Goal: Task Accomplishment & Management: Complete application form

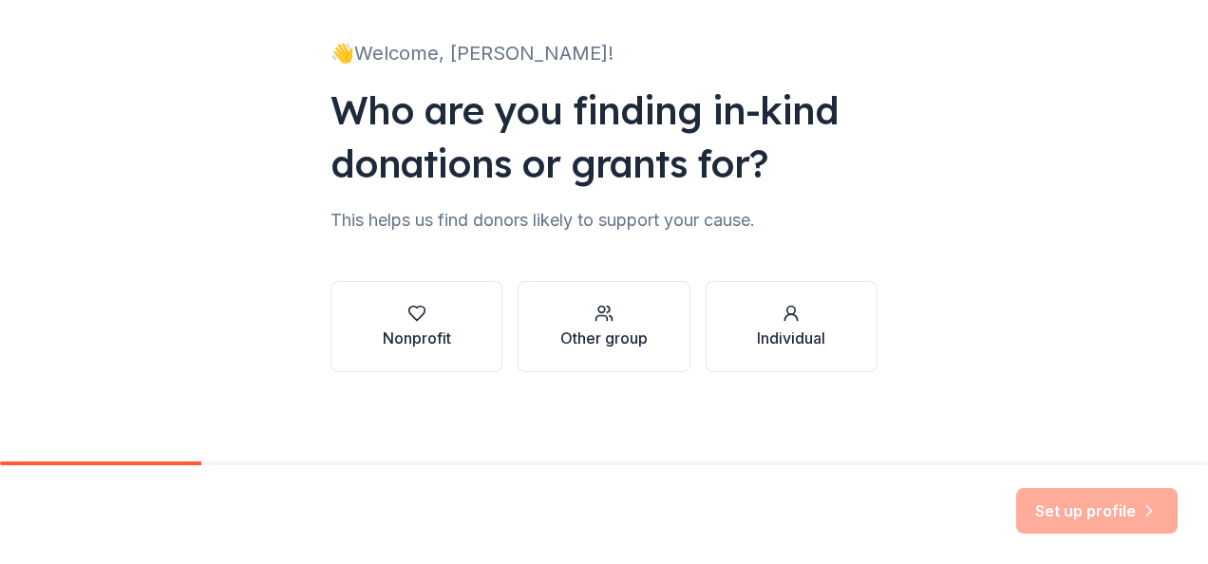
scroll to position [115, 0]
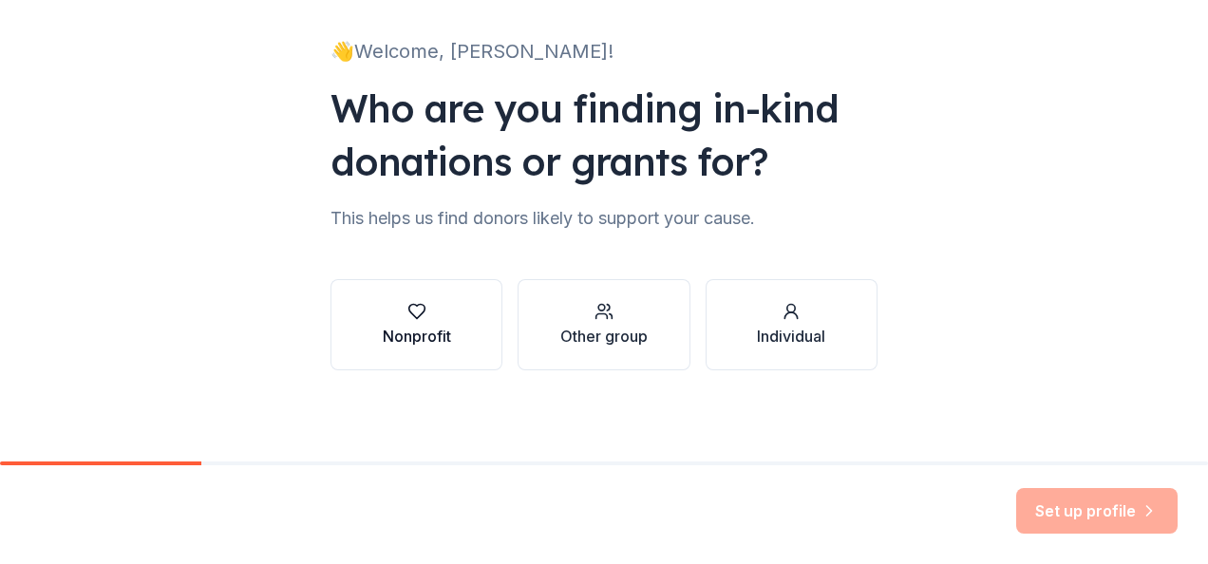
click at [462, 334] on button "Nonprofit" at bounding box center [417, 324] width 172 height 91
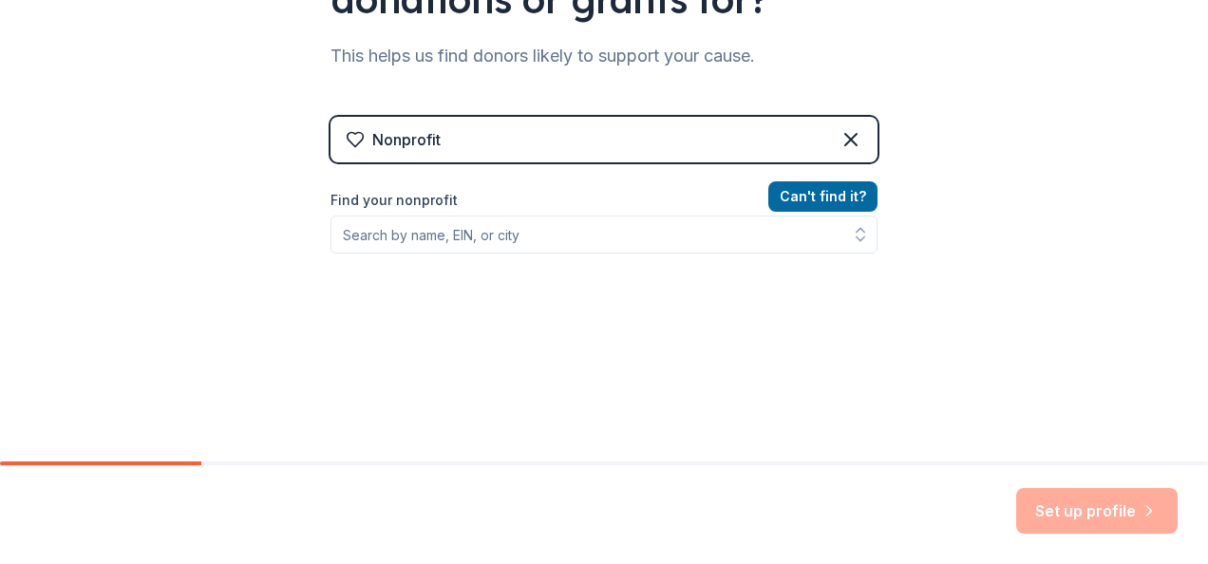
scroll to position [305, 0]
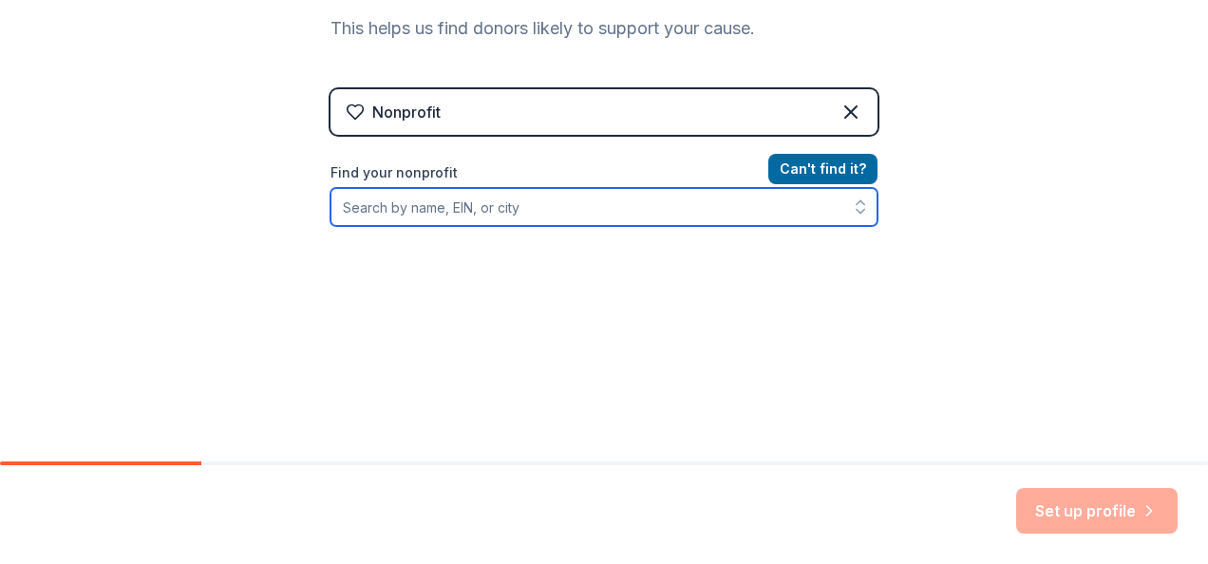
click at [577, 209] on input "Find your nonprofit" at bounding box center [604, 207] width 547 height 38
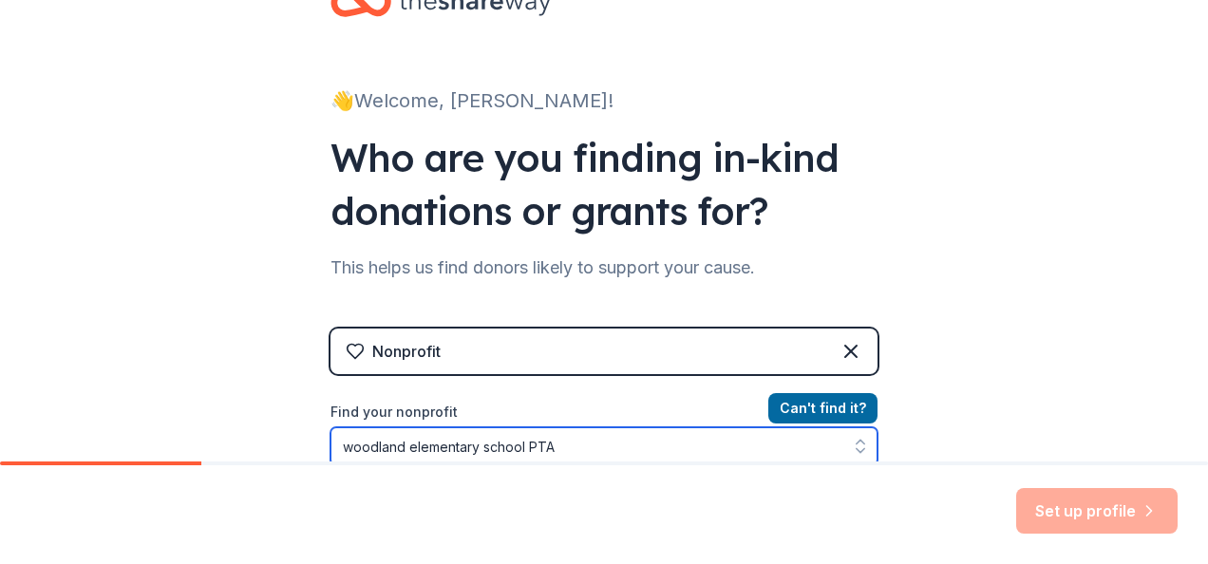
scroll to position [351, 0]
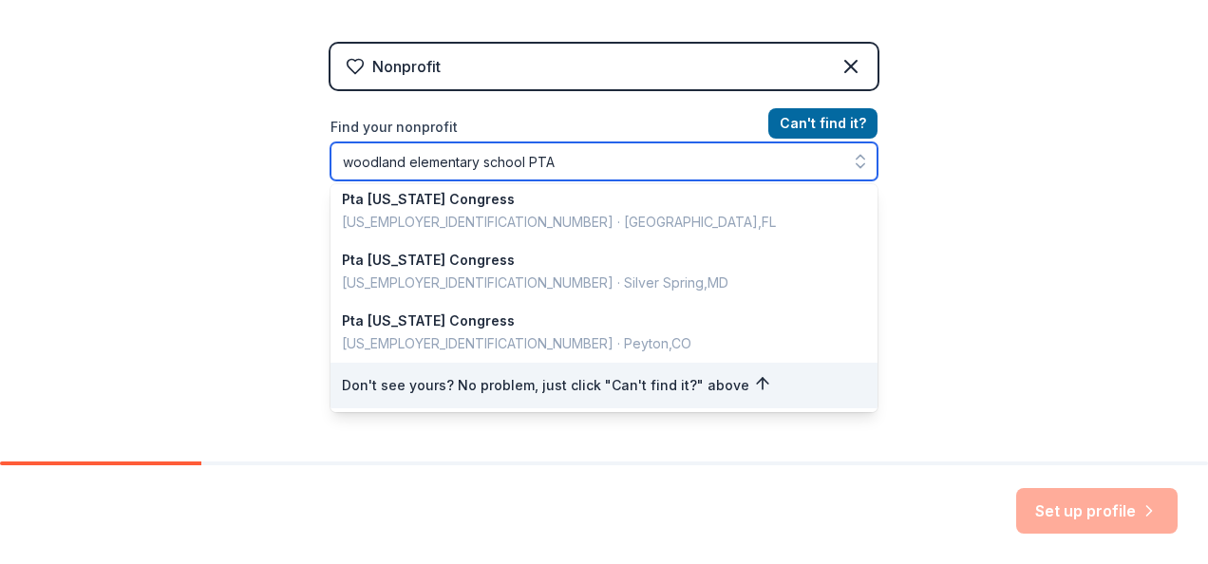
click at [484, 157] on input "woodland elementary school PTA" at bounding box center [604, 161] width 547 height 38
click at [484, 158] on input "woodland elementary school PTA" at bounding box center [604, 161] width 547 height 38
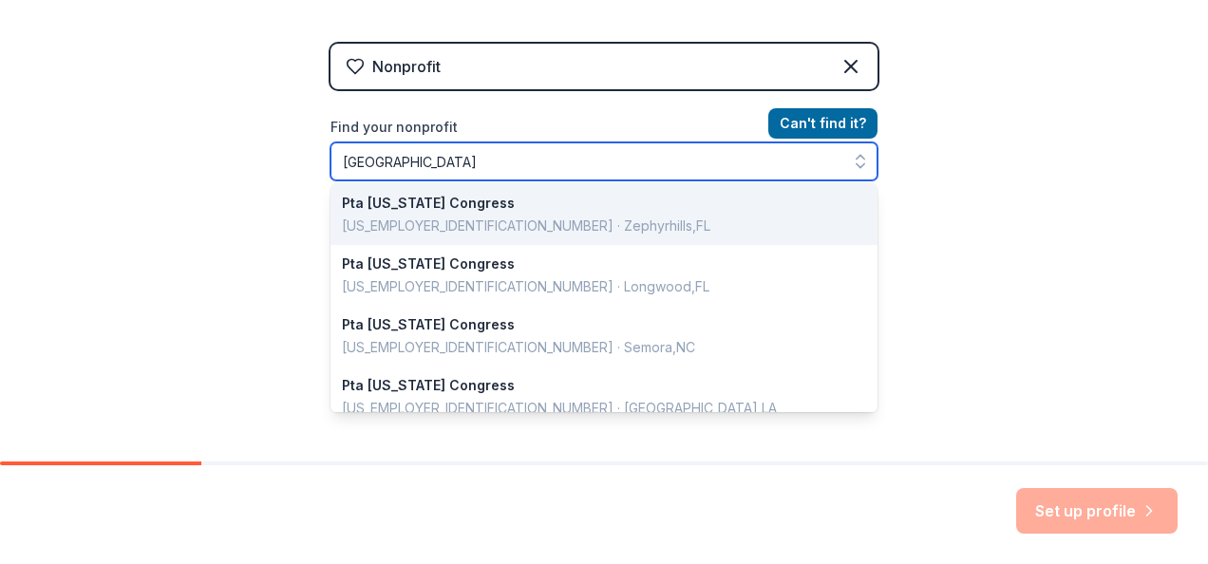
scroll to position [0, 0]
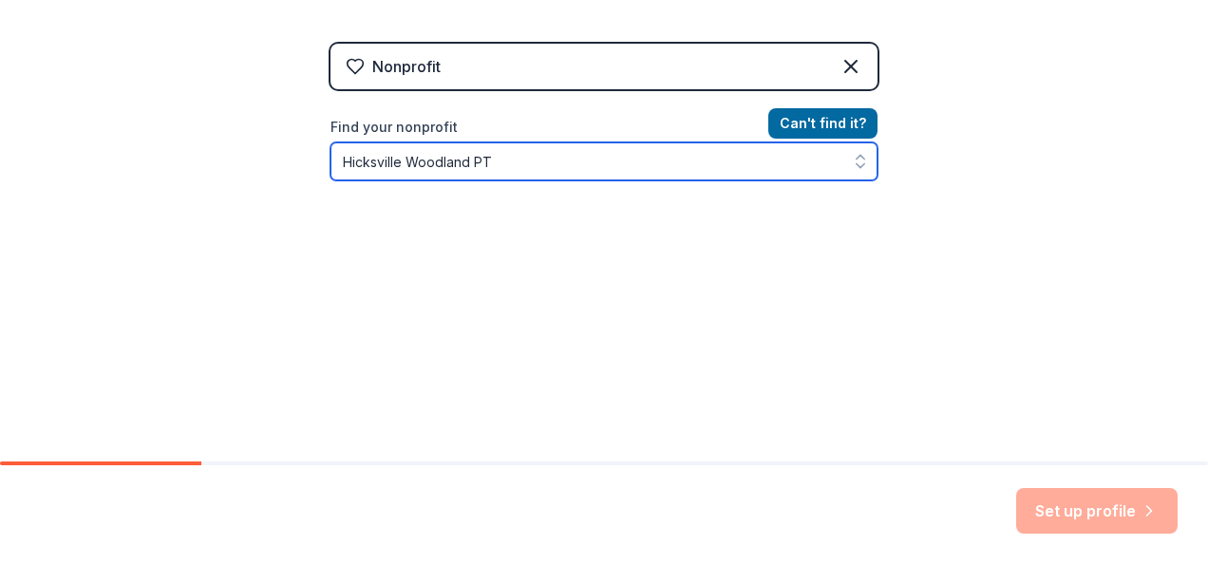
type input "Hicksville Woodland PTA"
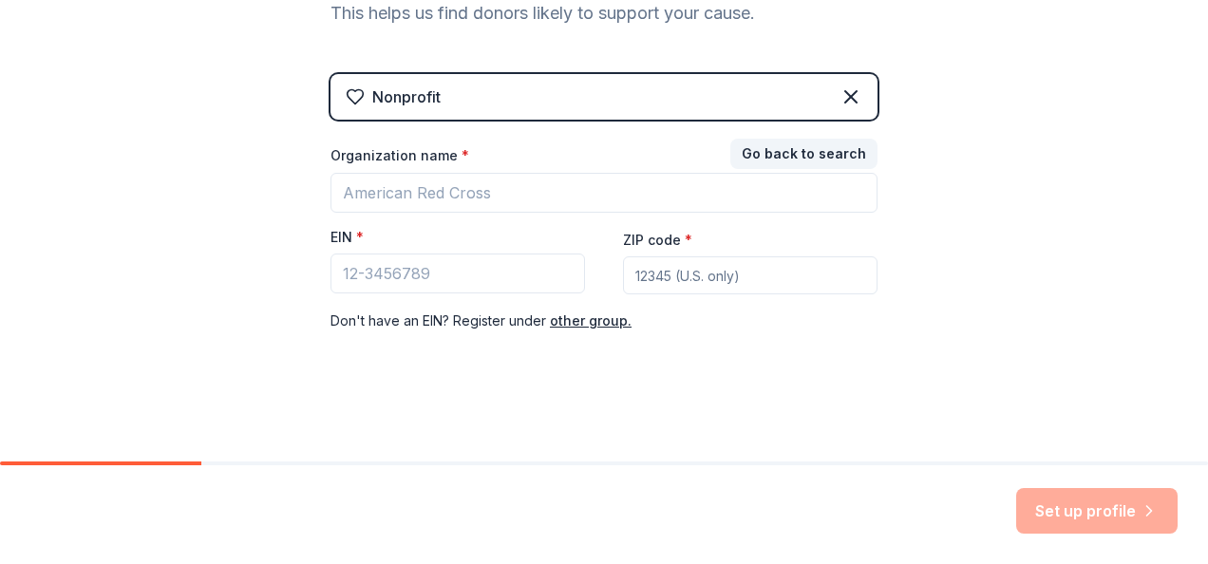
scroll to position [319, 0]
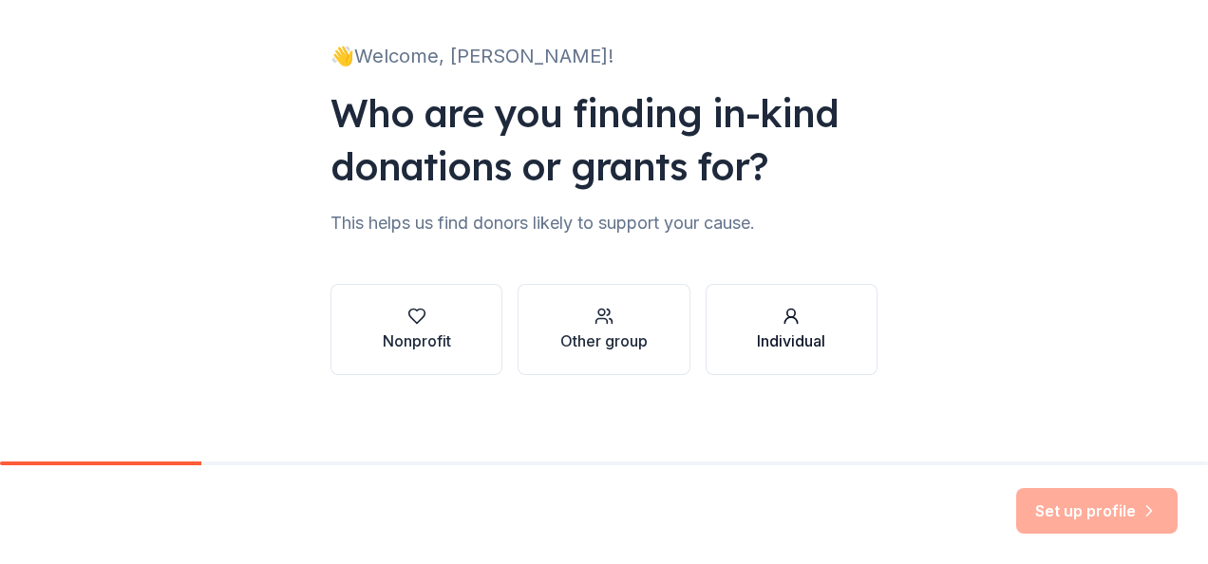
scroll to position [115, 0]
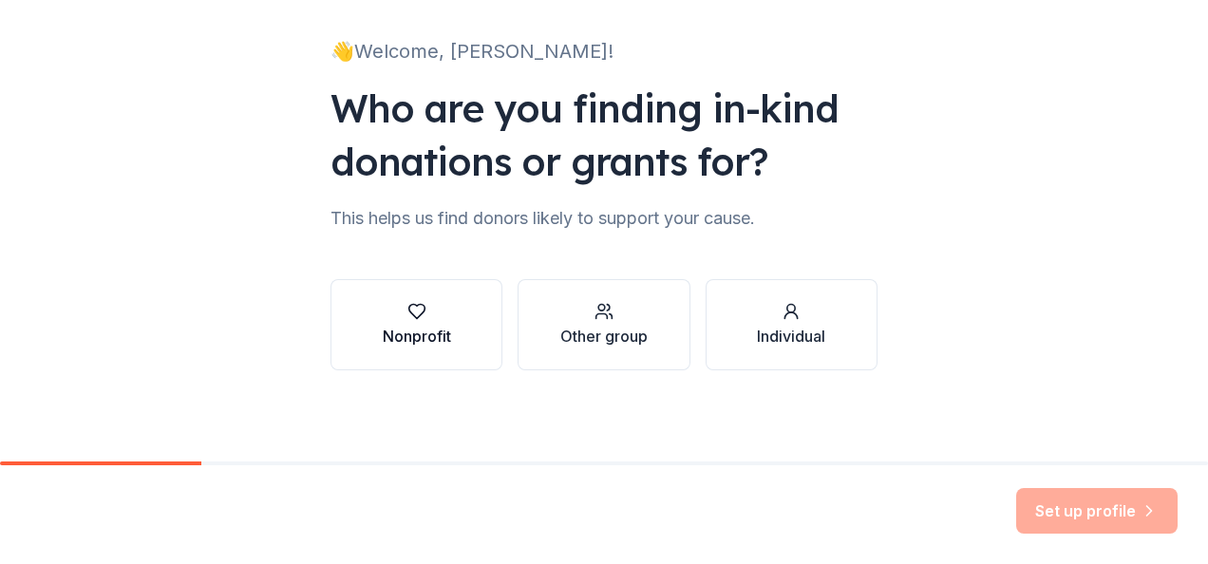
click at [421, 338] on div "Nonprofit" at bounding box center [417, 336] width 68 height 23
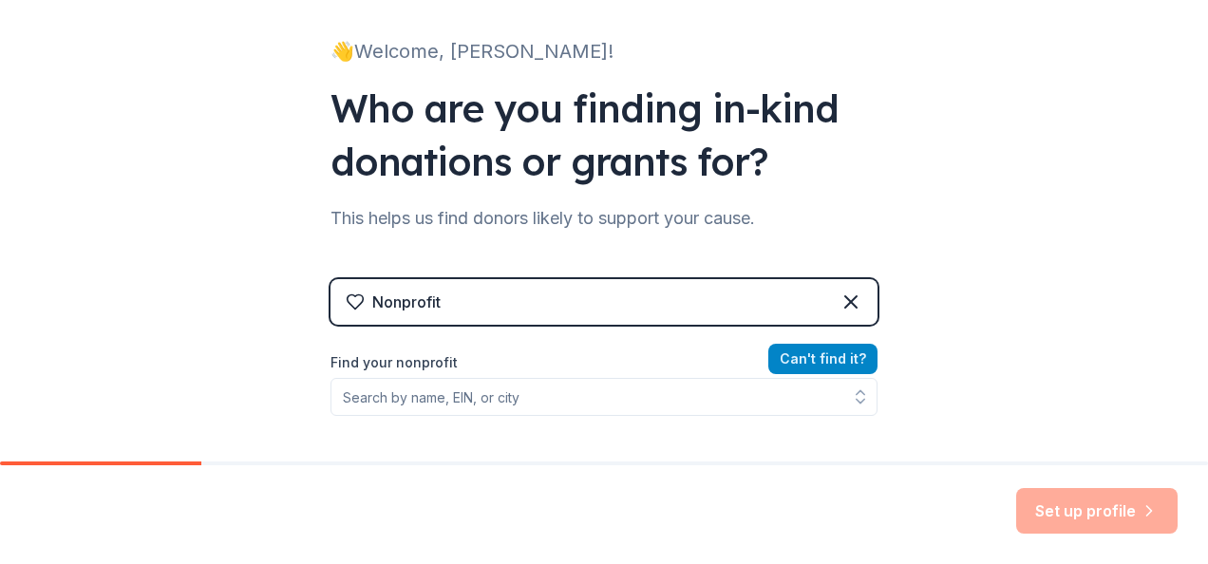
click at [823, 362] on button "Can ' t find it?" at bounding box center [823, 359] width 109 height 30
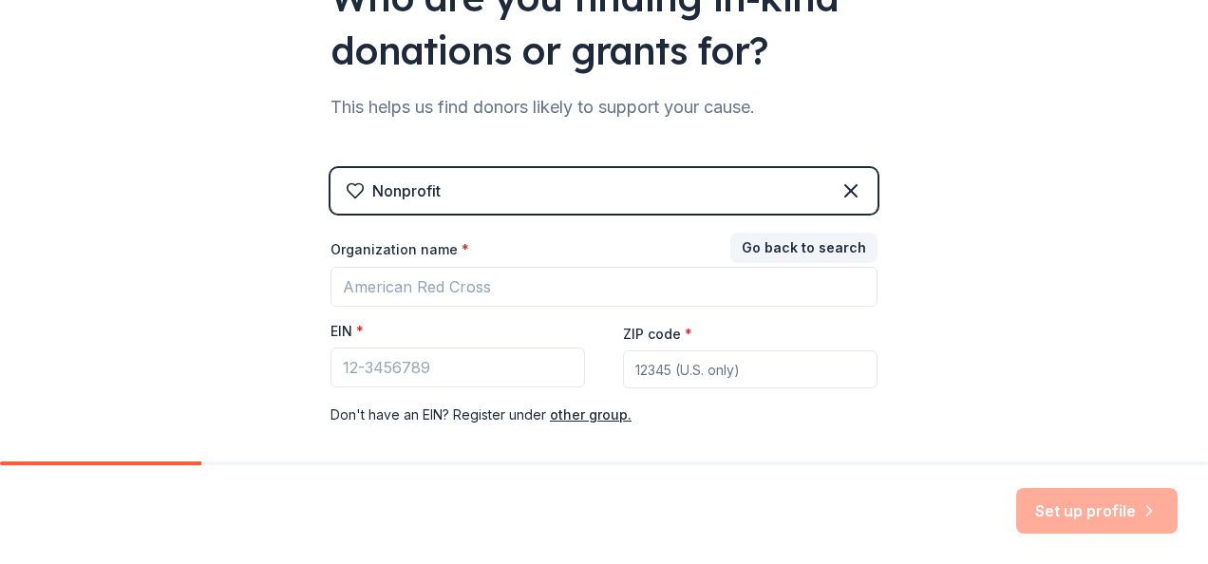
scroll to position [305, 0]
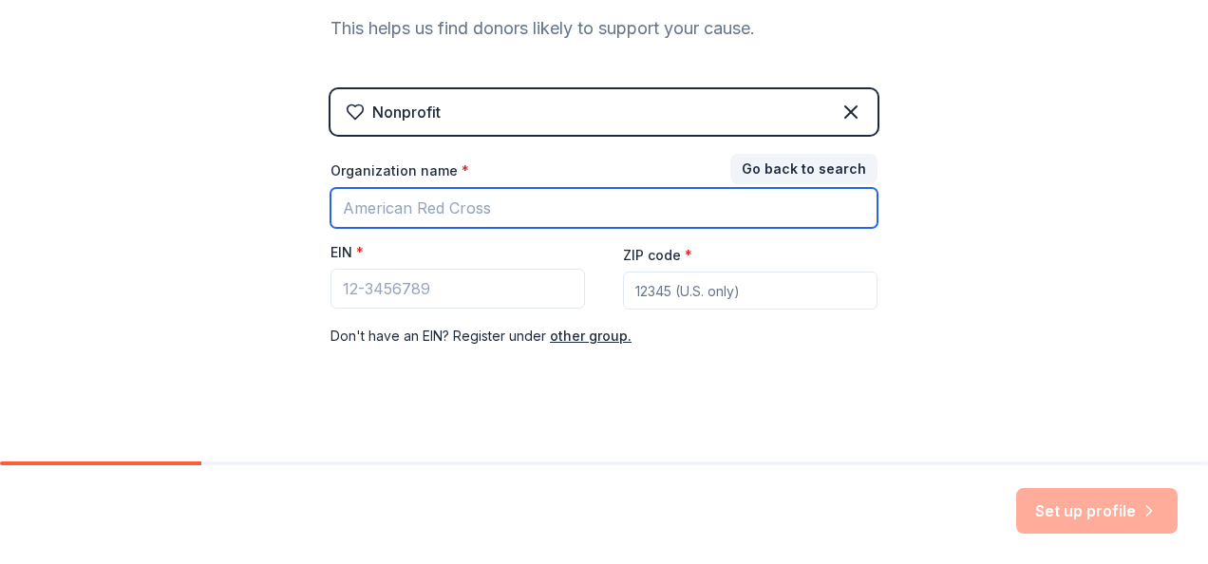
click at [436, 198] on input "Organization name *" at bounding box center [604, 208] width 547 height 40
type input "[GEOGRAPHIC_DATA] PTA"
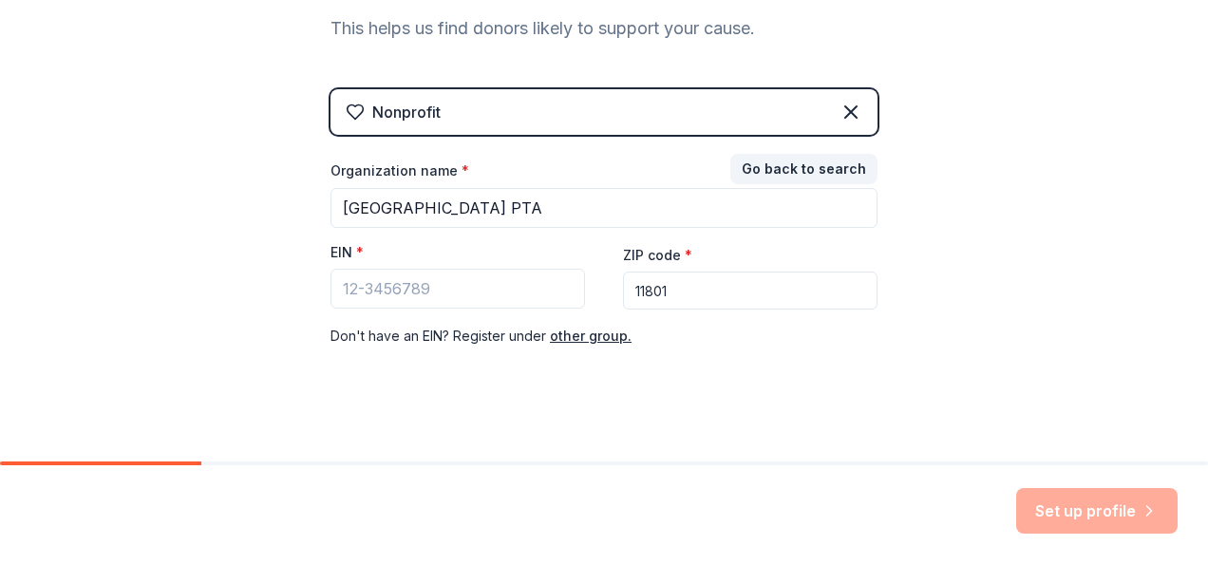
type input "11801"
click at [449, 276] on input "EIN *" at bounding box center [458, 289] width 255 height 40
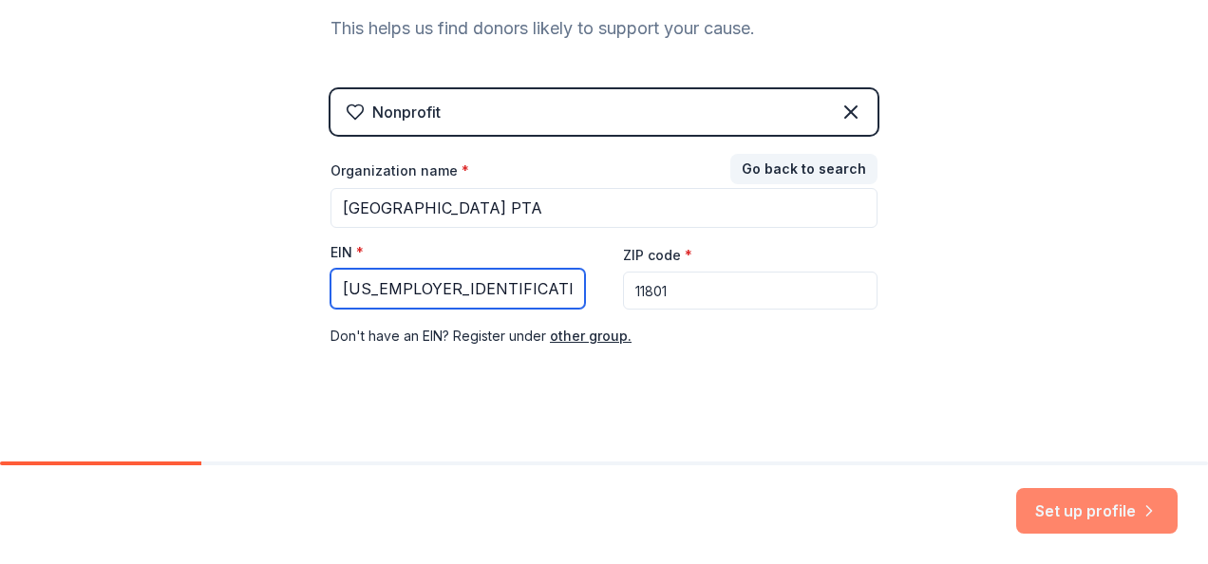
type input "[US_EMPLOYER_IDENTIFICATION_NUMBER]"
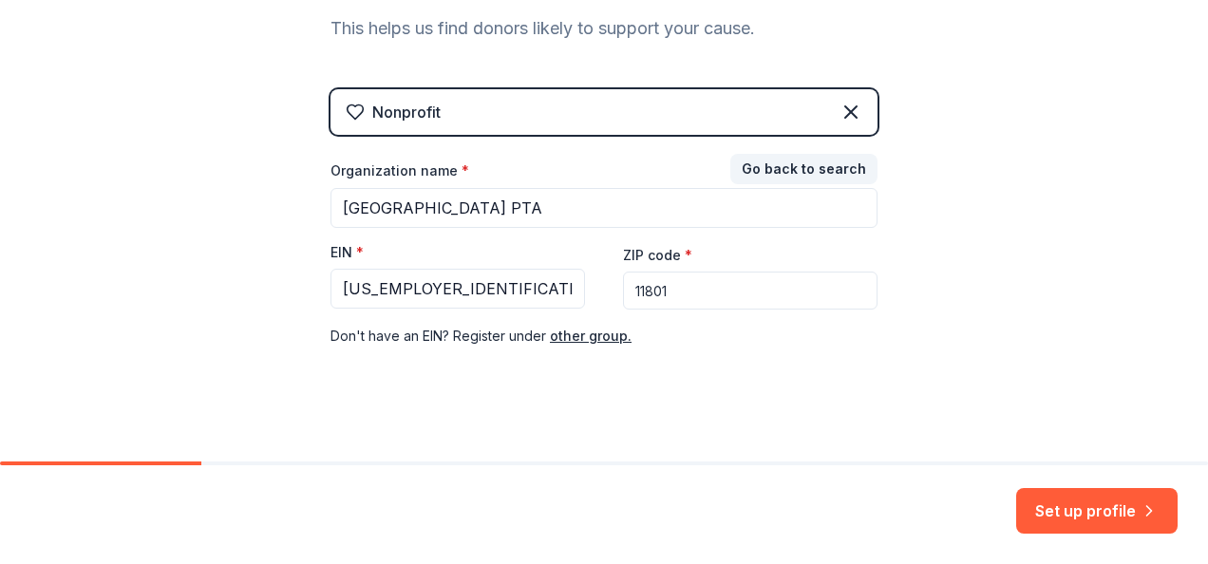
click at [1106, 505] on button "Set up profile" at bounding box center [1096, 511] width 161 height 46
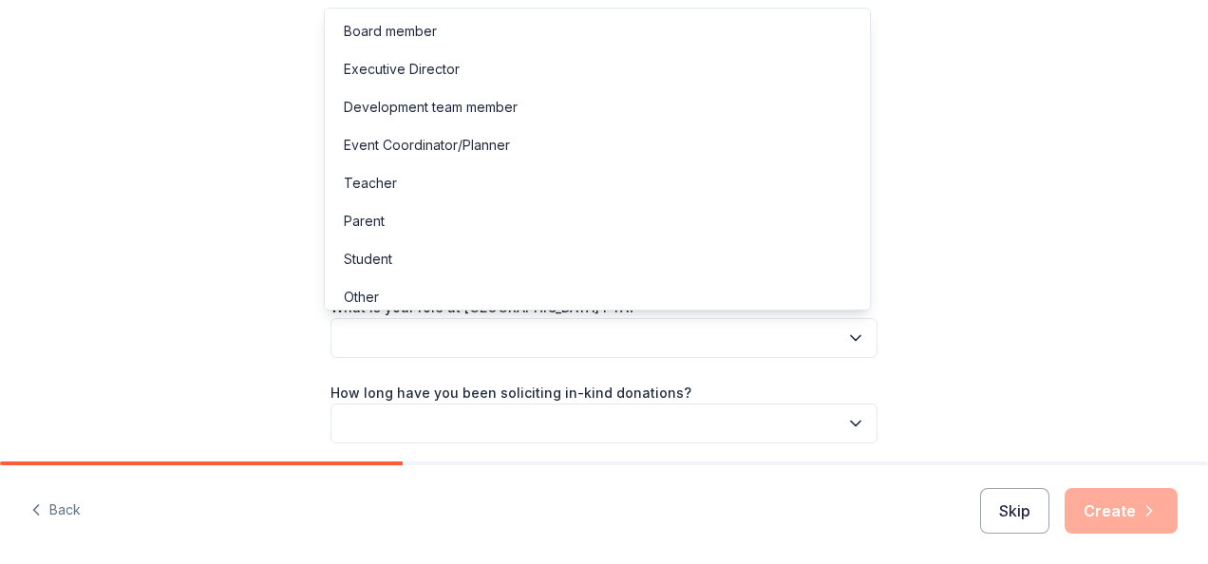
click at [726, 333] on button "button" at bounding box center [604, 338] width 547 height 40
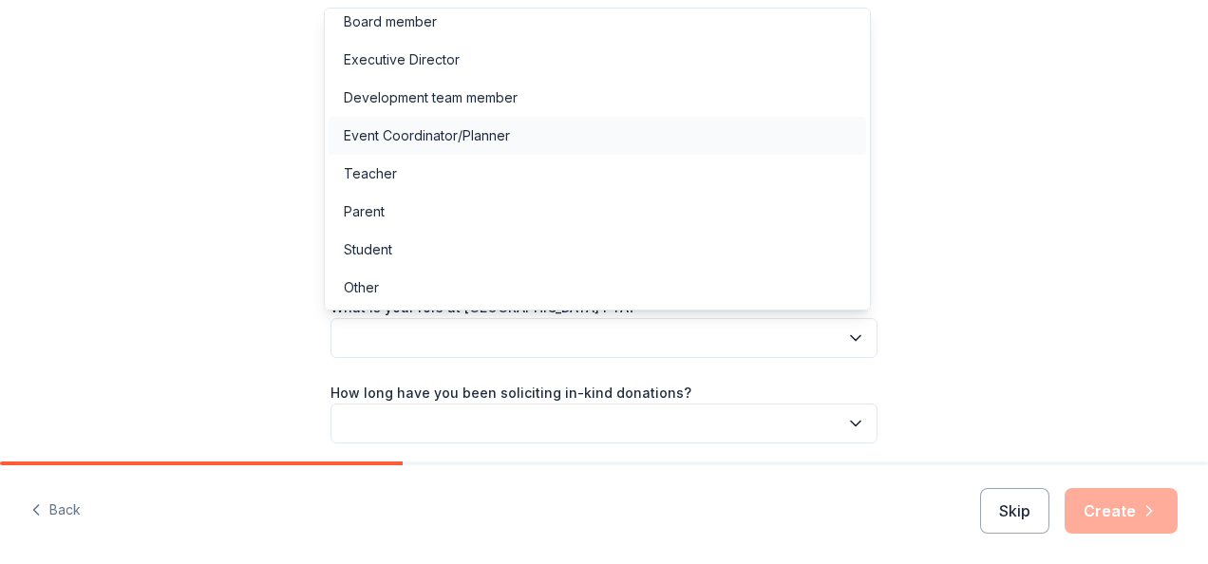
click at [621, 133] on div "Event Coordinator/Planner" at bounding box center [598, 136] width 538 height 38
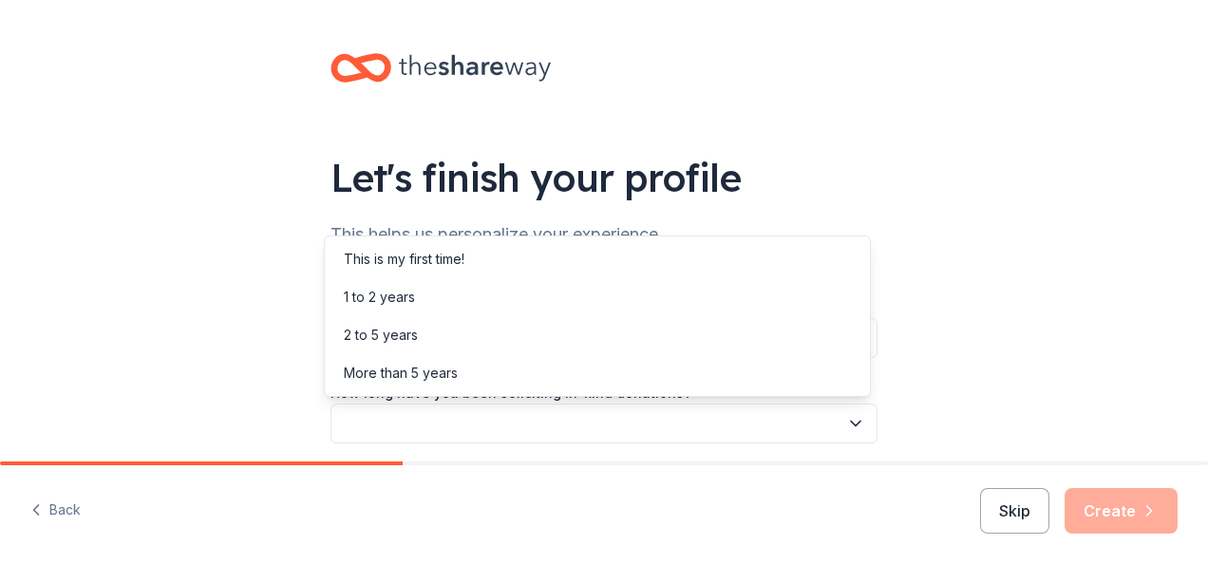
click at [647, 437] on button "button" at bounding box center [604, 424] width 547 height 40
click at [584, 279] on div "1 to 2 years" at bounding box center [598, 297] width 538 height 38
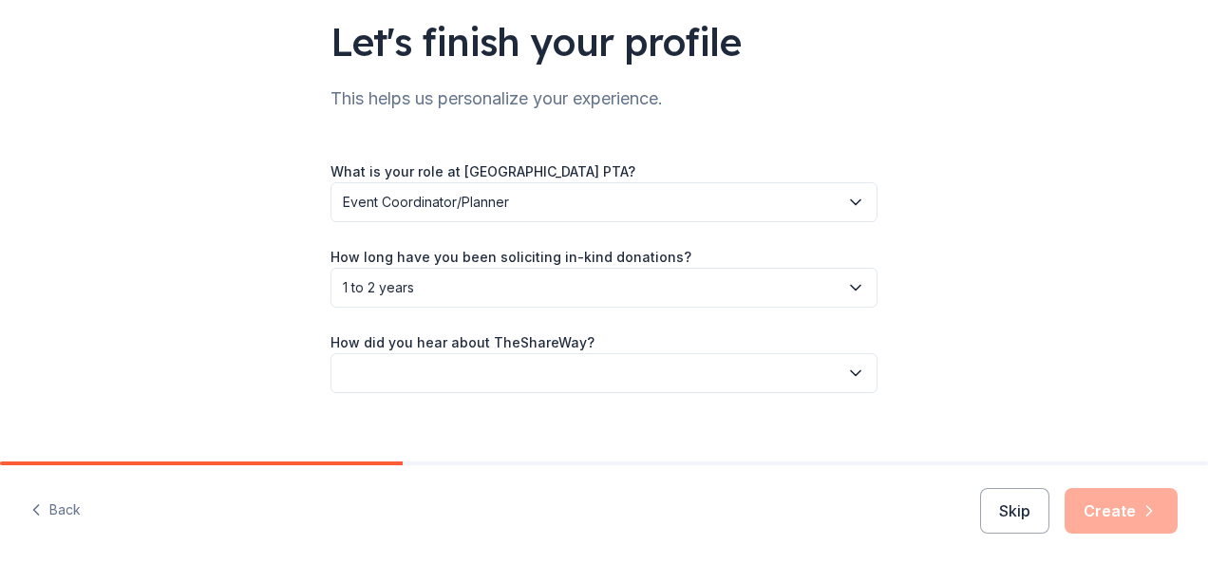
scroll to position [159, 0]
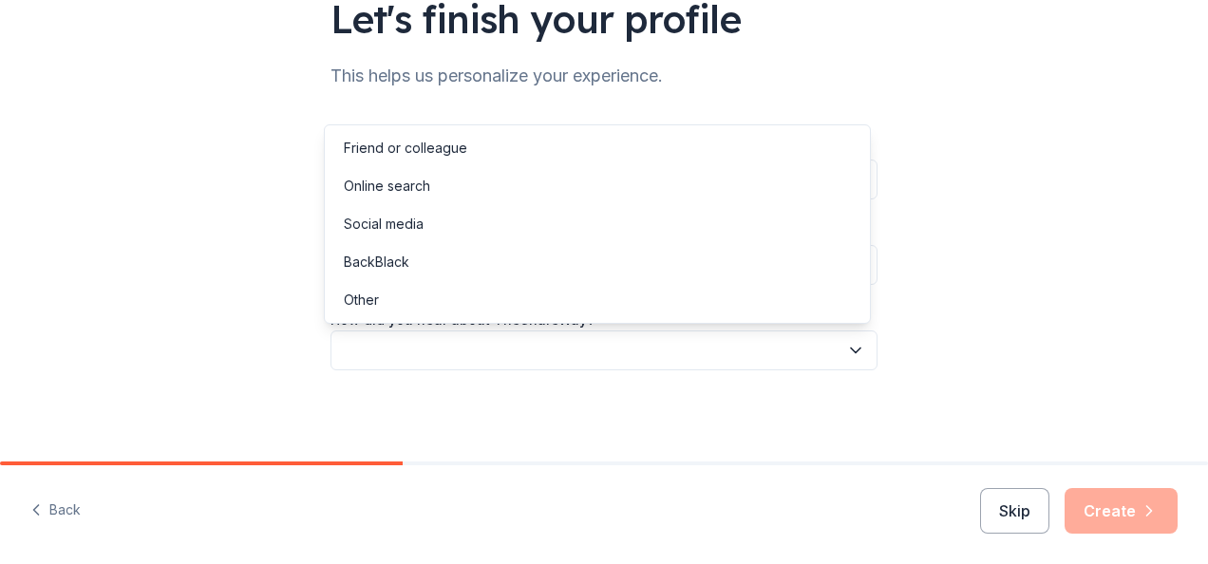
click at [740, 363] on button "button" at bounding box center [604, 351] width 547 height 40
click at [636, 161] on div "Friend or colleague" at bounding box center [598, 148] width 538 height 38
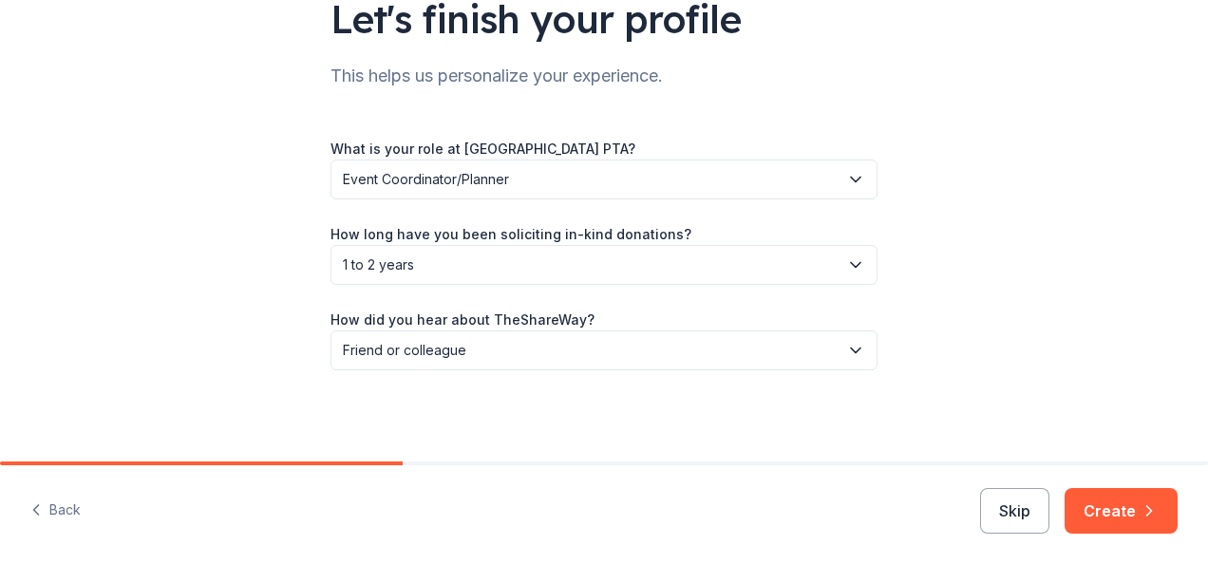
click at [1165, 522] on button "Create" at bounding box center [1121, 511] width 113 height 46
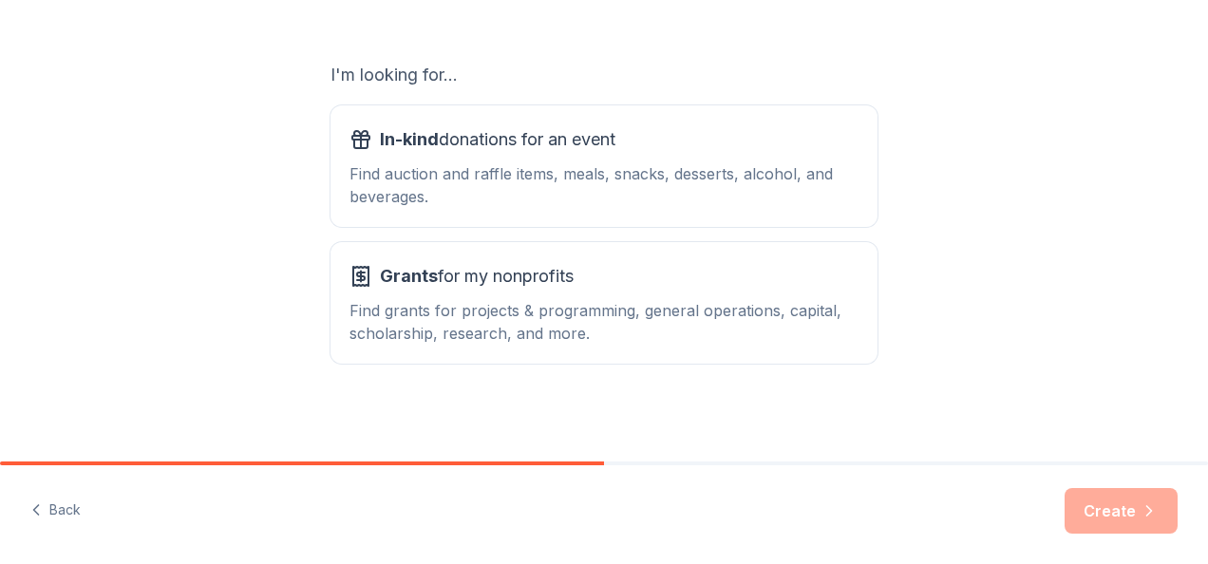
scroll to position [305, 0]
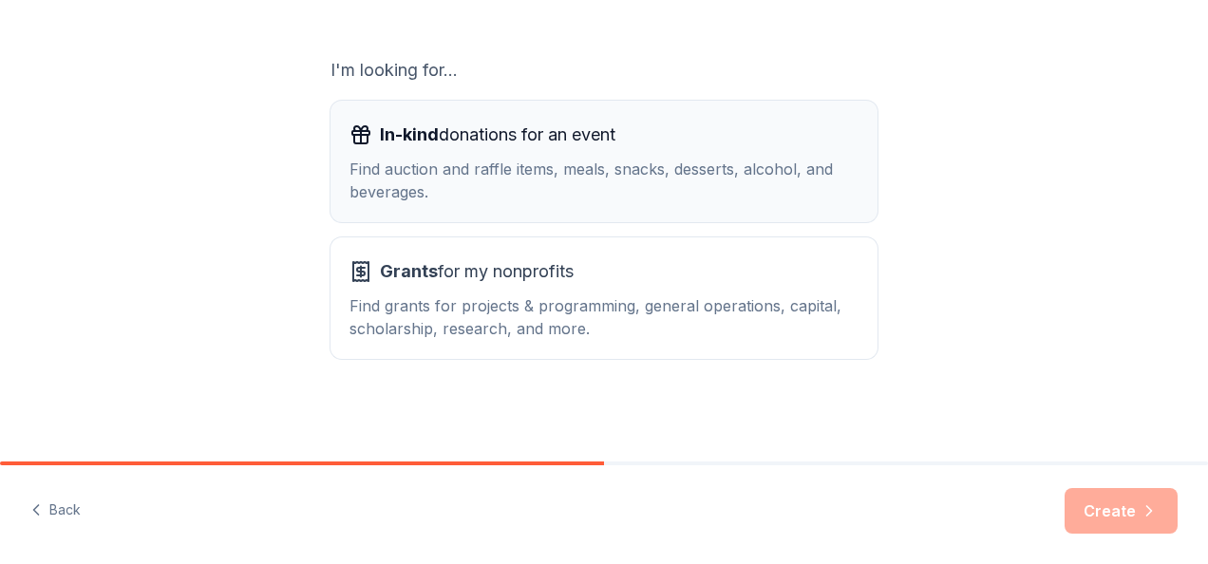
click at [696, 167] on div "Find auction and raffle items, meals, snacks, desserts, alcohol, and beverages." at bounding box center [604, 181] width 509 height 46
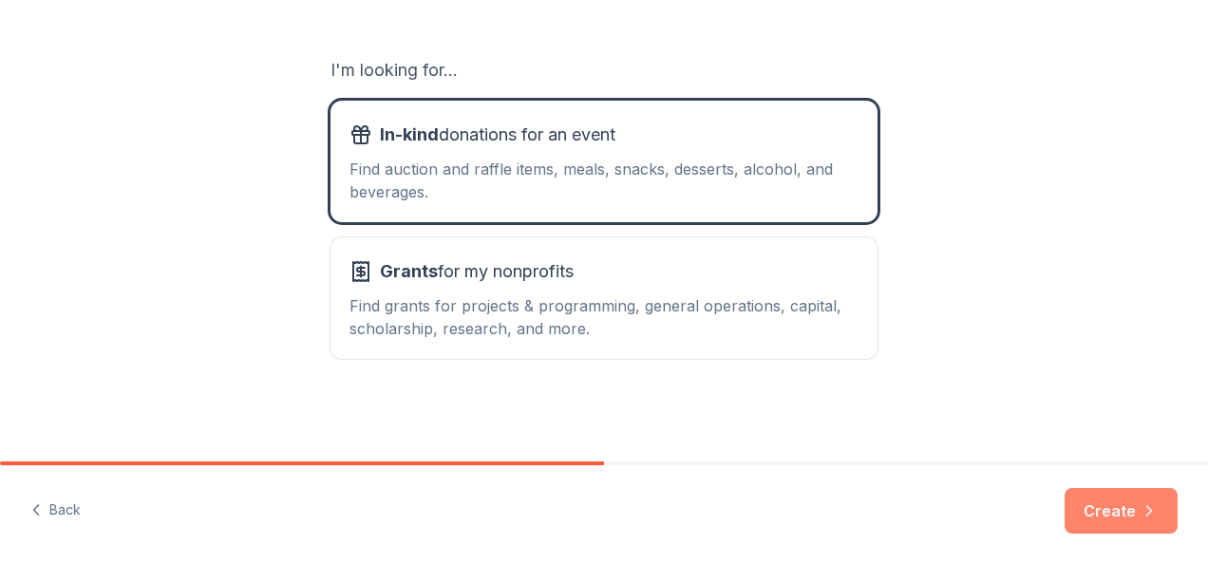
click at [1155, 527] on button "Create" at bounding box center [1121, 511] width 113 height 46
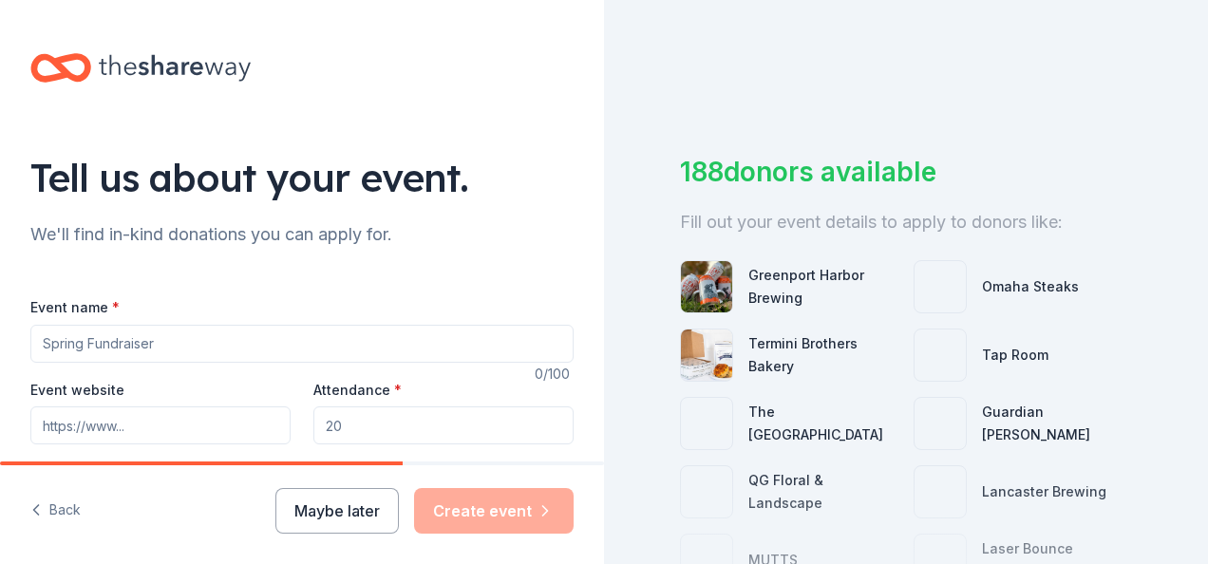
scroll to position [95, 0]
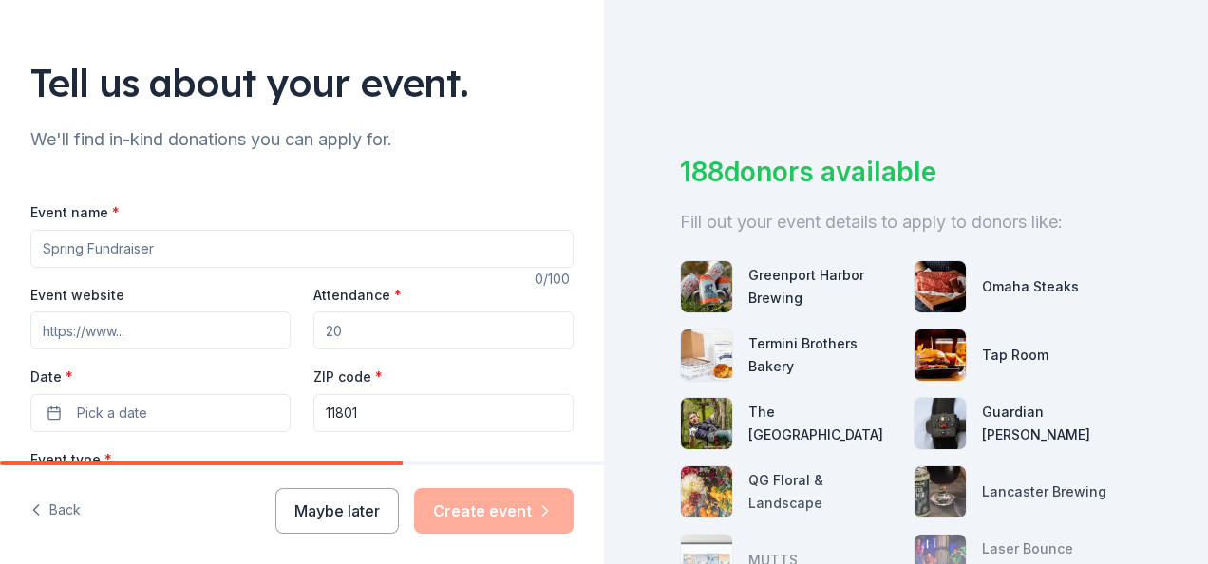
click at [351, 240] on input "Event name *" at bounding box center [301, 249] width 543 height 38
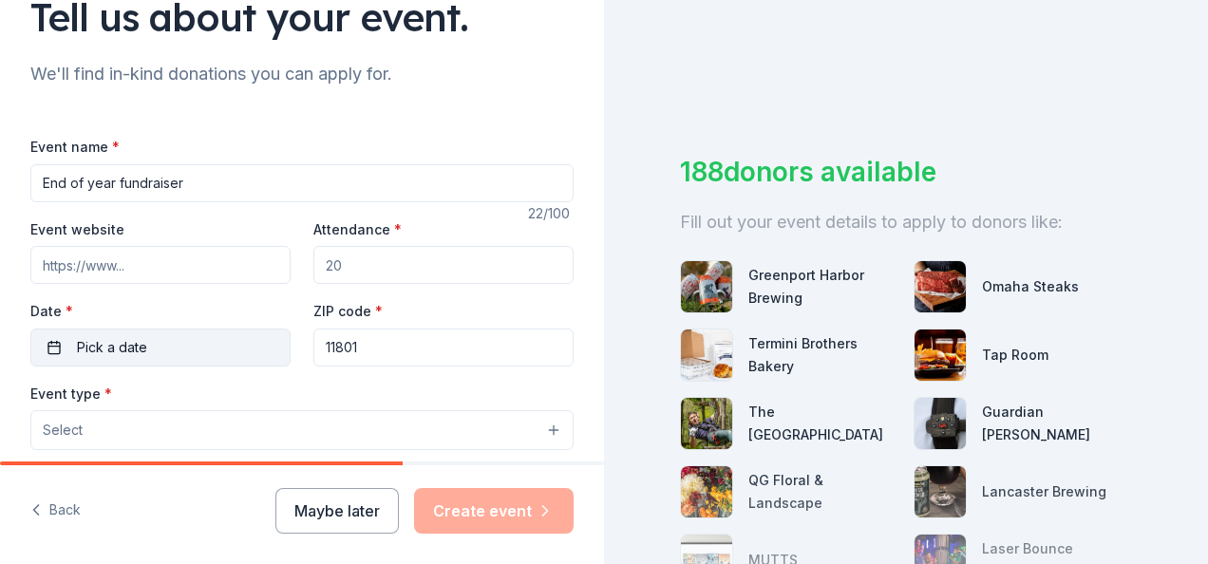
scroll to position [190, 0]
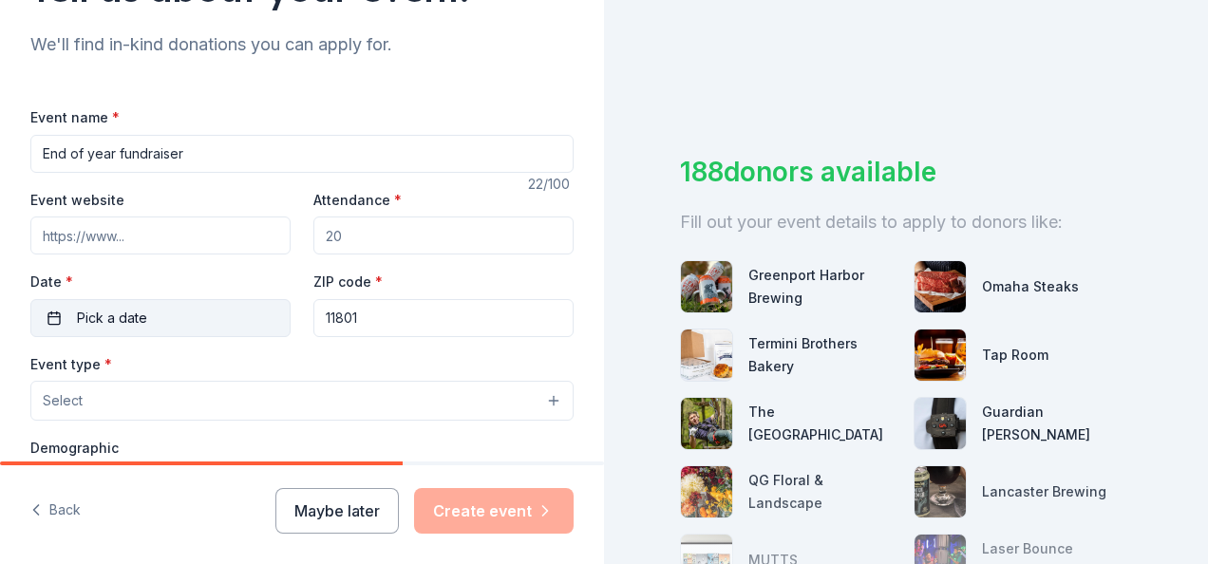
type input "End of year fundraiser"
click at [237, 312] on button "Pick a date" at bounding box center [160, 318] width 260 height 38
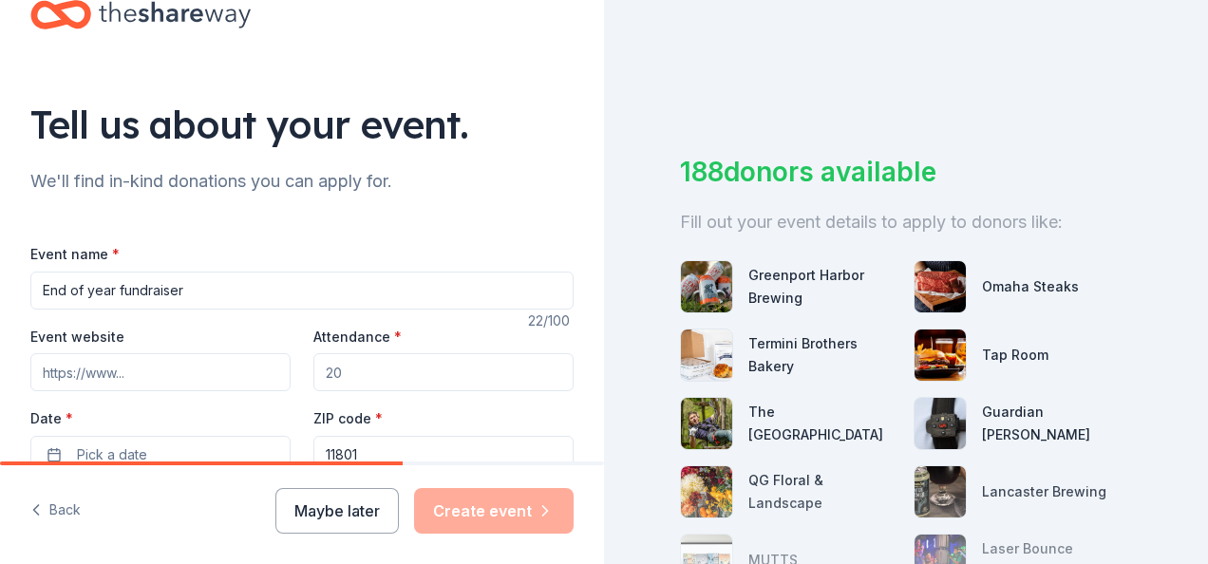
scroll to position [95, 0]
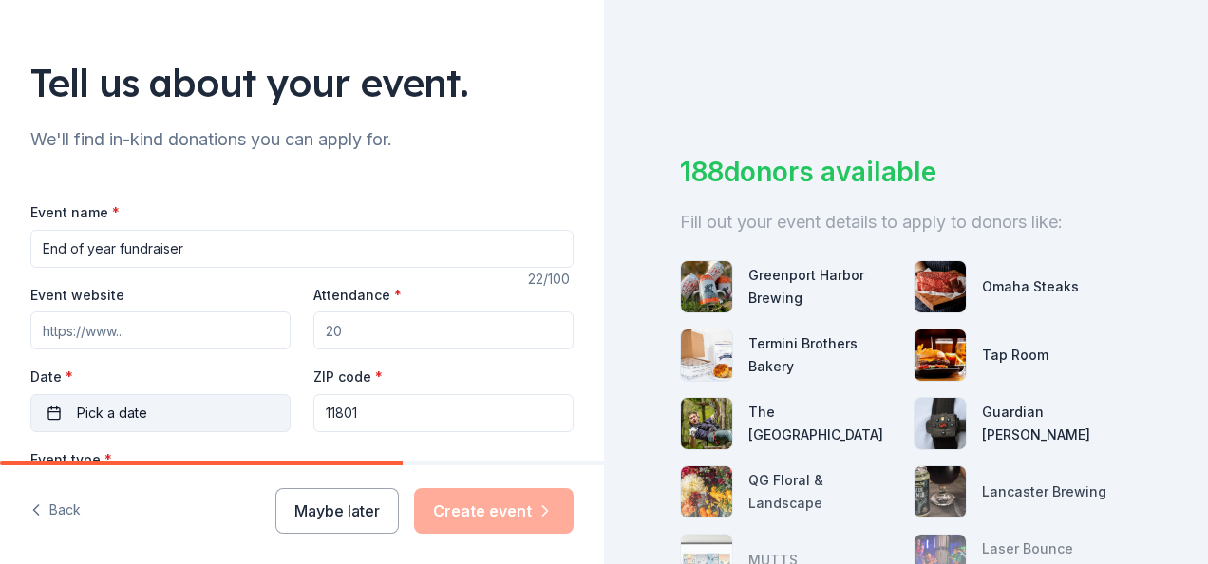
click at [230, 399] on button "Pick a date" at bounding box center [160, 413] width 260 height 38
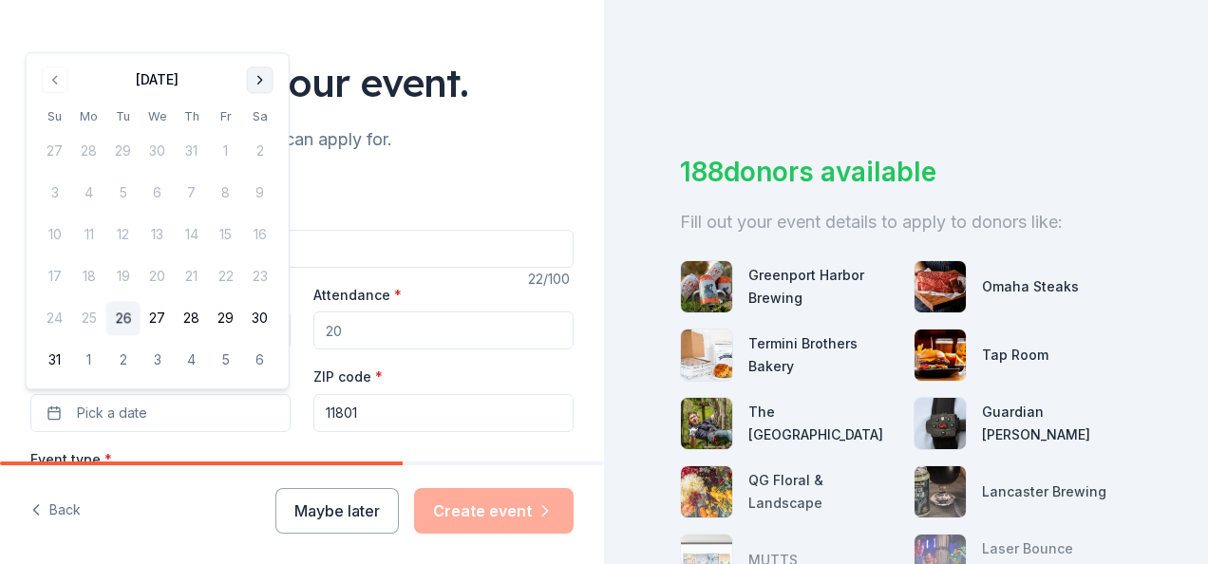
click at [257, 80] on button "Go to next month" at bounding box center [260, 79] width 27 height 27
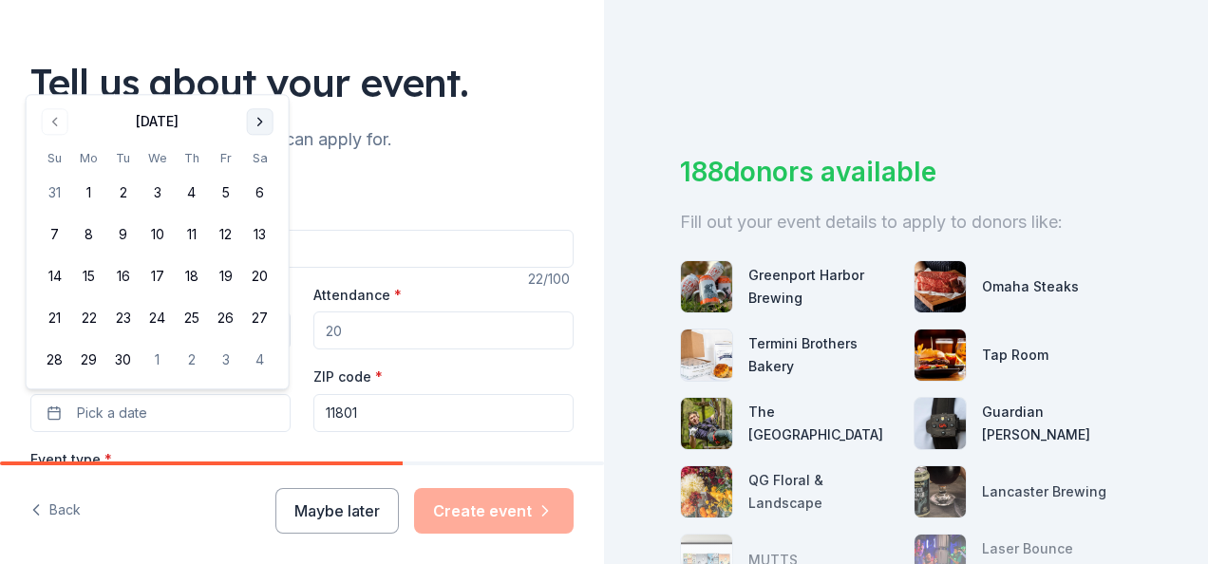
click at [257, 80] on div "Tell us about your event." at bounding box center [301, 82] width 543 height 53
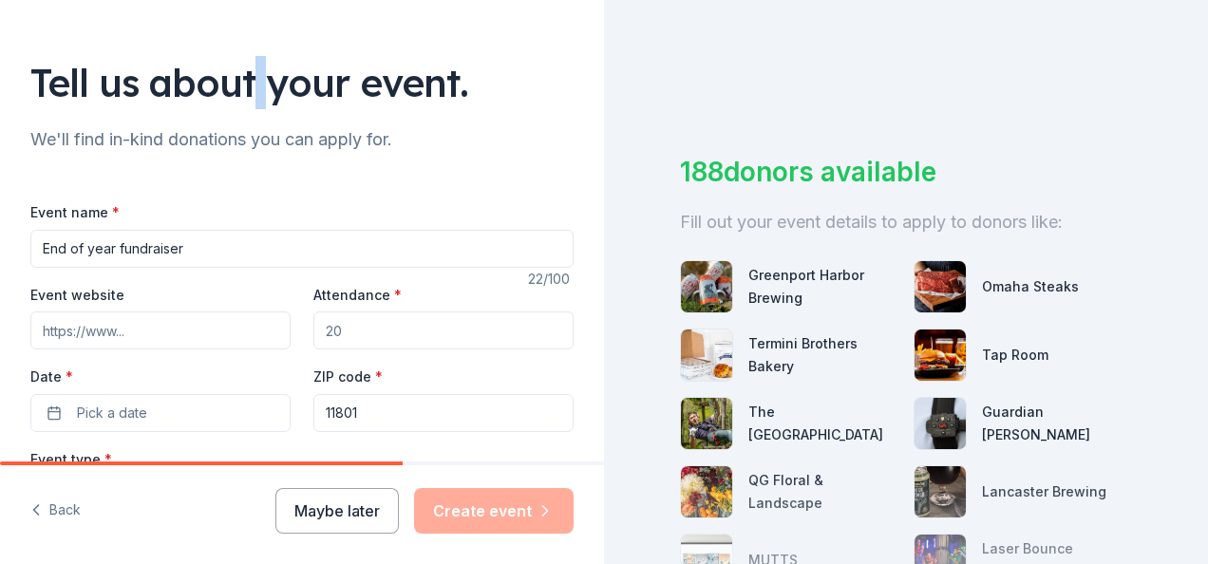
click at [257, 80] on div "Tell us about your event." at bounding box center [301, 82] width 543 height 53
click at [236, 405] on button "Pick a date" at bounding box center [160, 413] width 260 height 38
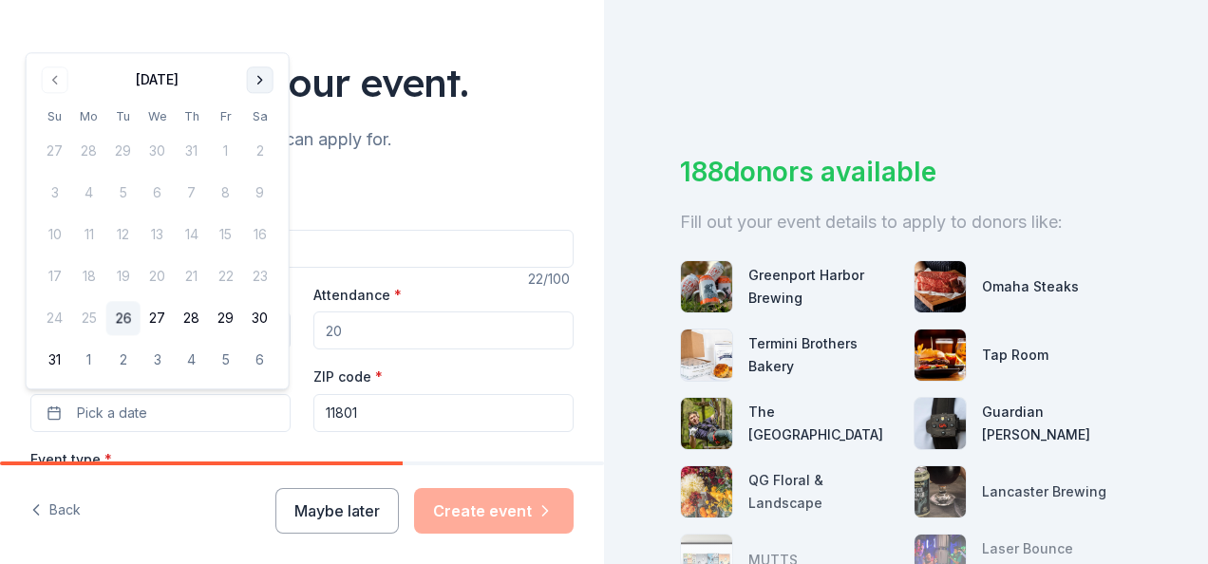
click at [265, 82] on button "Go to next month" at bounding box center [260, 79] width 27 height 27
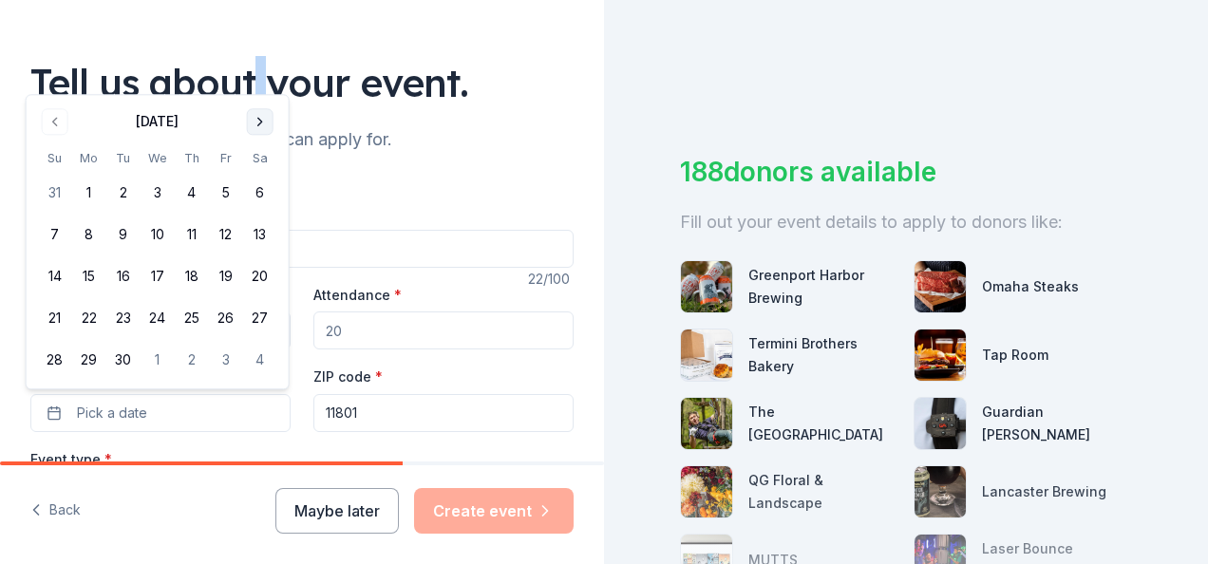
click at [264, 127] on button "Go to next month" at bounding box center [260, 121] width 27 height 27
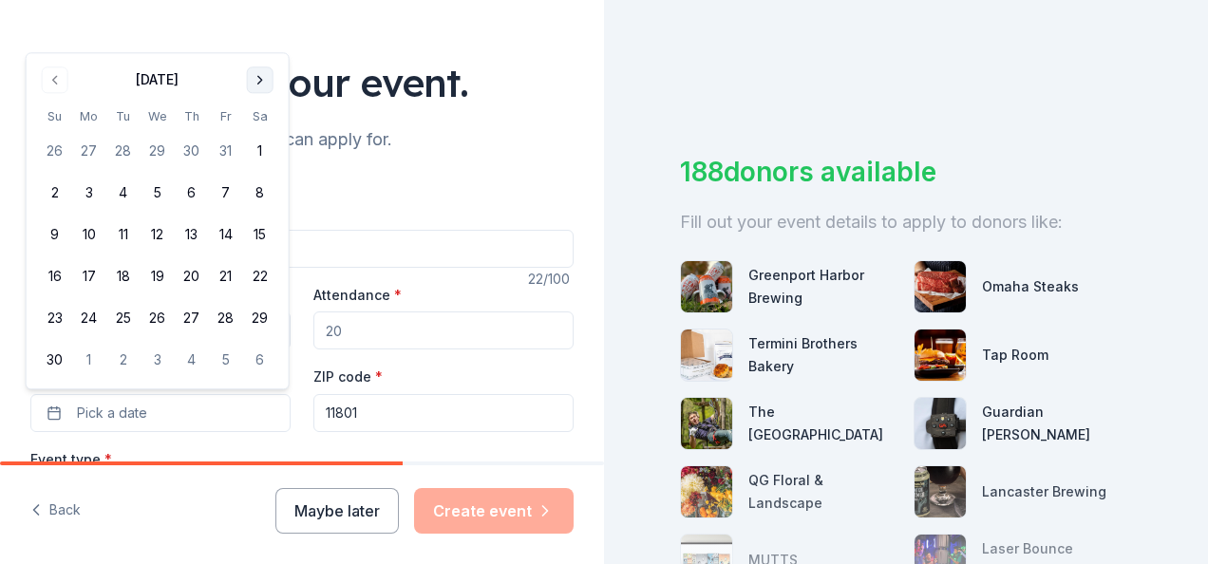
click at [264, 127] on tbody "26 27 28 29 30 31 1 2 3 4 5 6 7 8 9 10 11 12 13 14 15 16 17 18 19 20 21 22 23 2…" at bounding box center [157, 252] width 239 height 251
click at [252, 92] on button "Go to next month" at bounding box center [260, 79] width 27 height 27
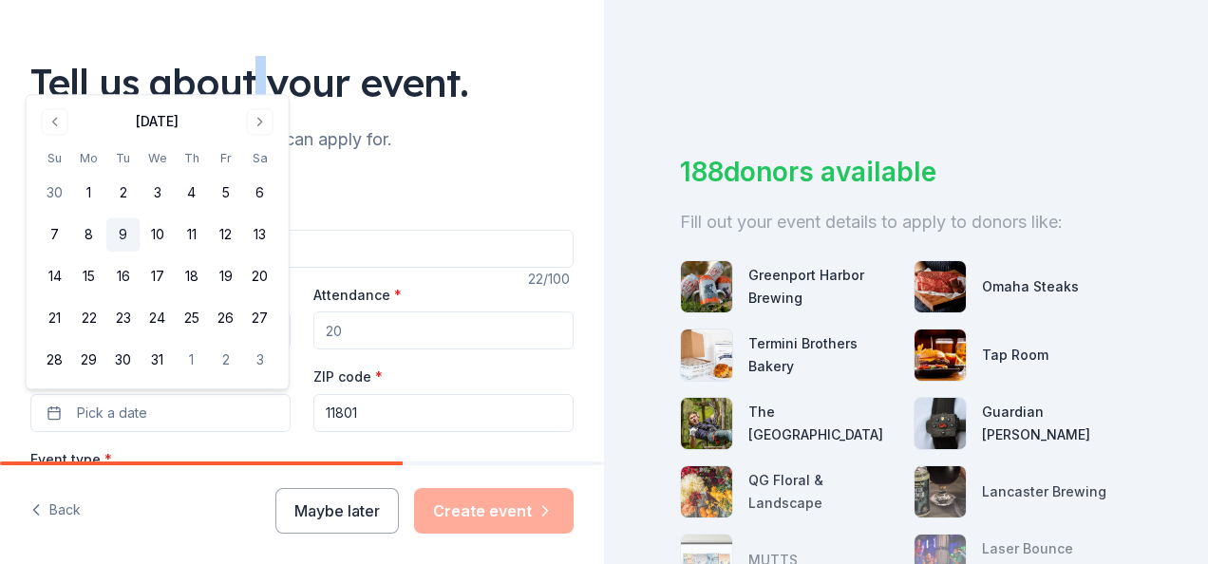
click at [127, 243] on button "9" at bounding box center [123, 235] width 34 height 34
click at [422, 163] on div "Tell us about your event. We'll find in-kind donations you can apply for. Event…" at bounding box center [302, 537] width 604 height 1264
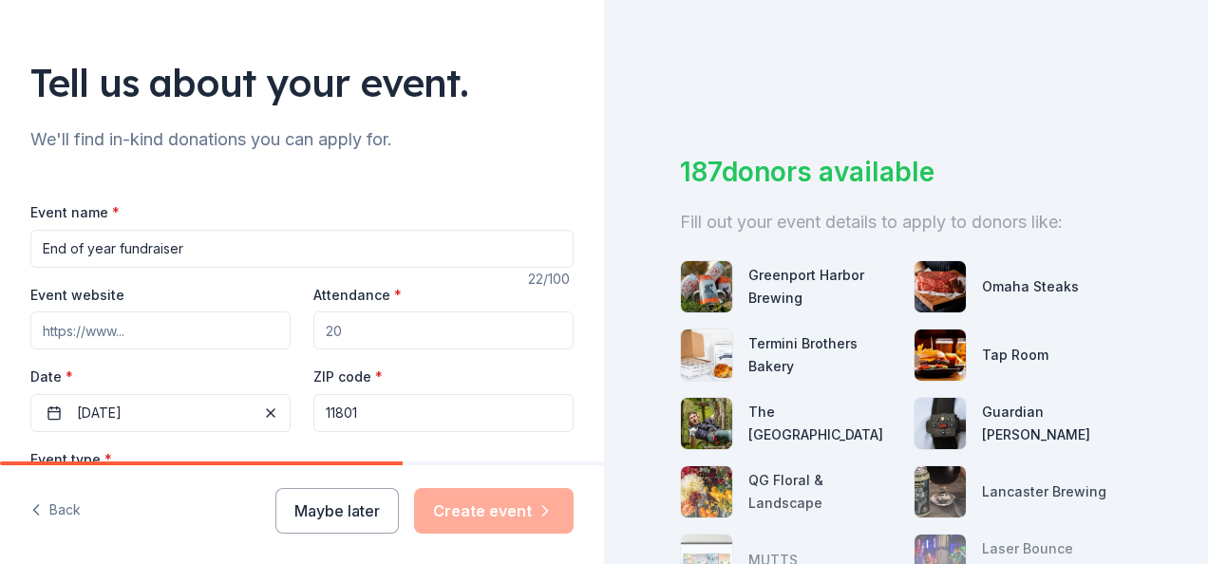
click at [425, 330] on input "Attendance *" at bounding box center [443, 331] width 260 height 38
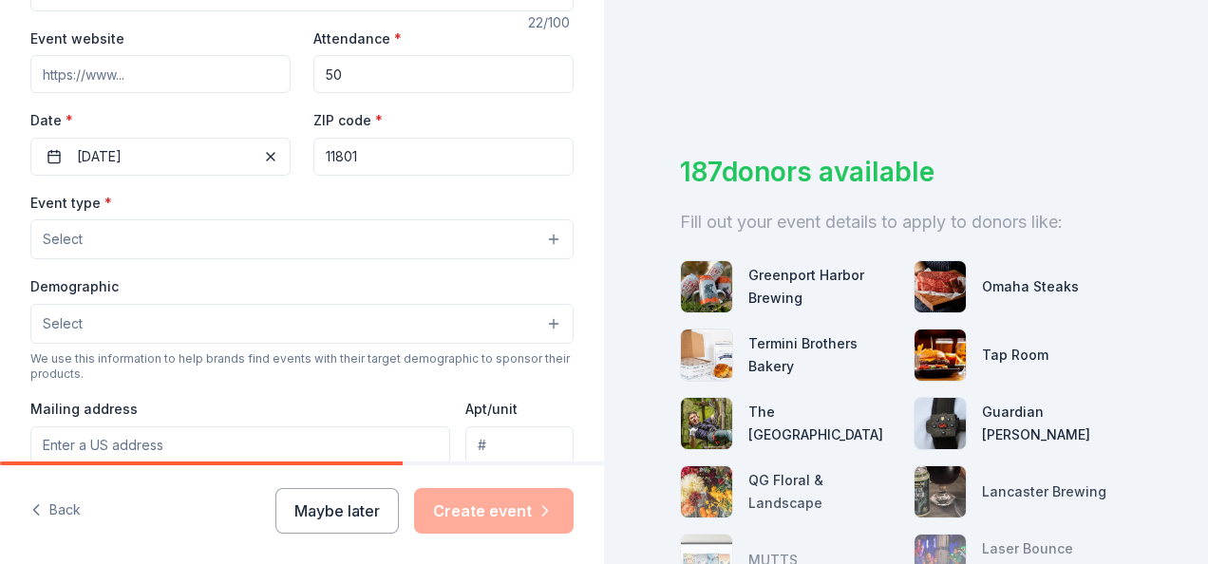
scroll to position [380, 0]
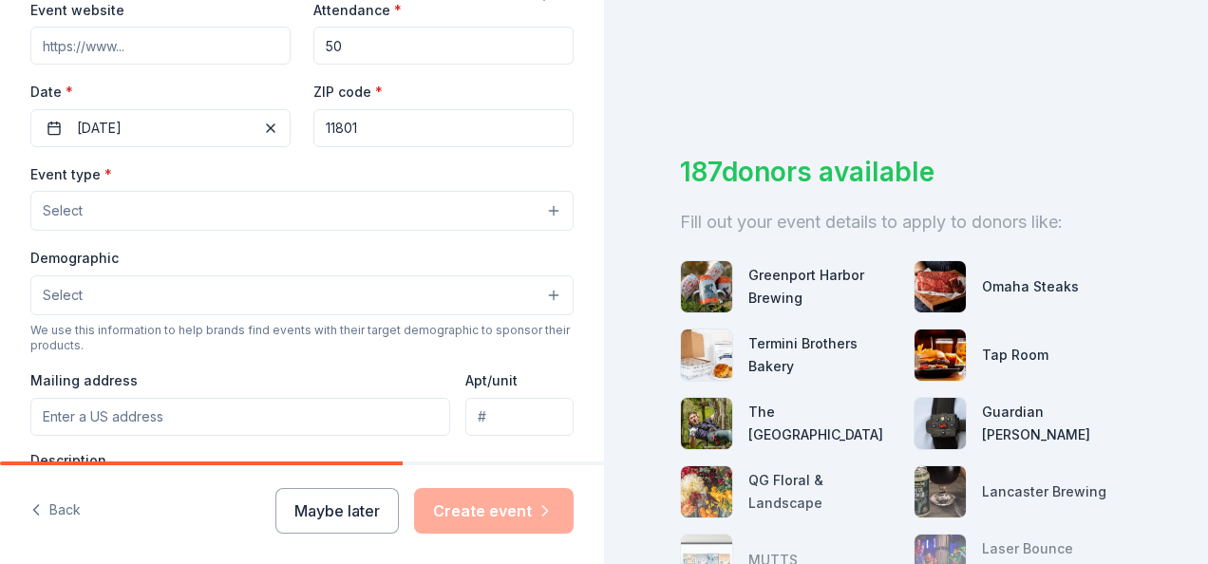
type input "50"
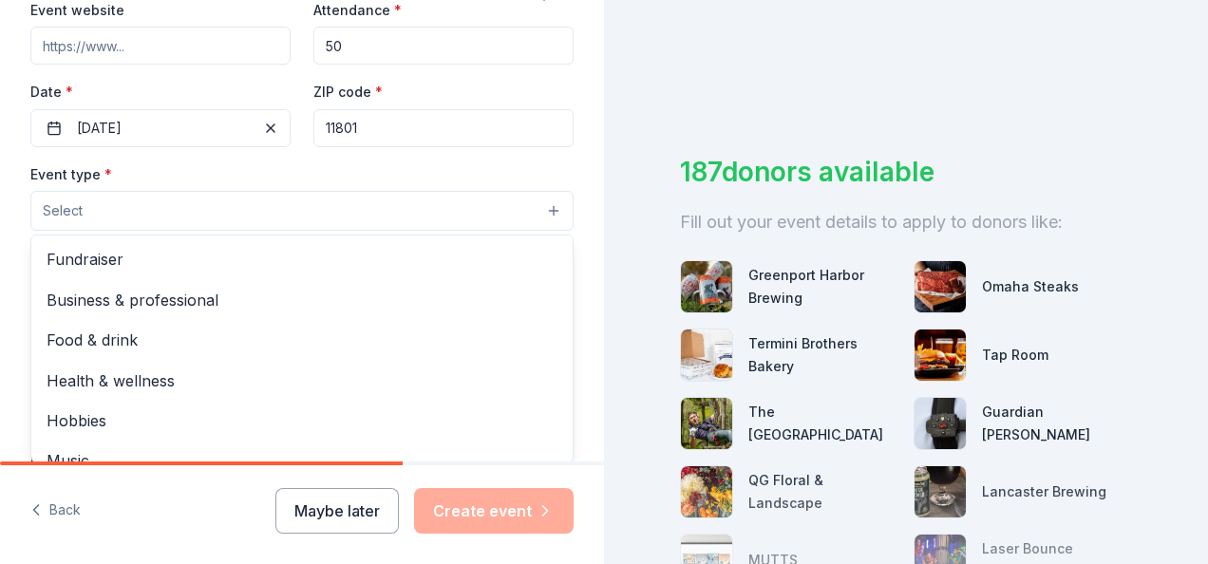
click at [220, 206] on button "Select" at bounding box center [301, 211] width 543 height 40
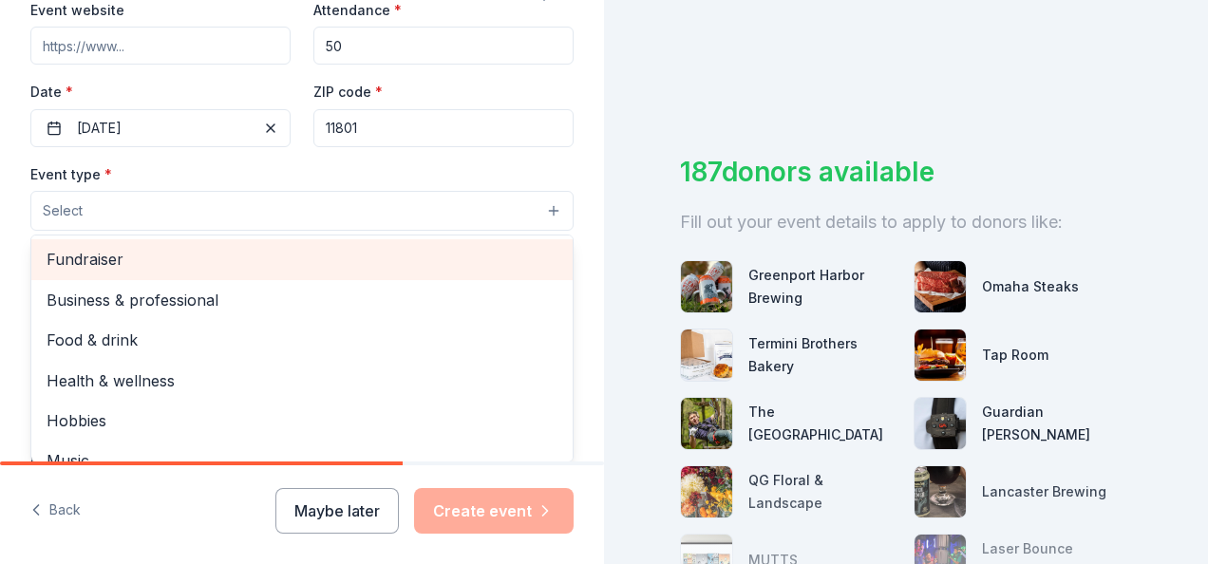
click at [216, 253] on span "Fundraiser" at bounding box center [302, 259] width 511 height 25
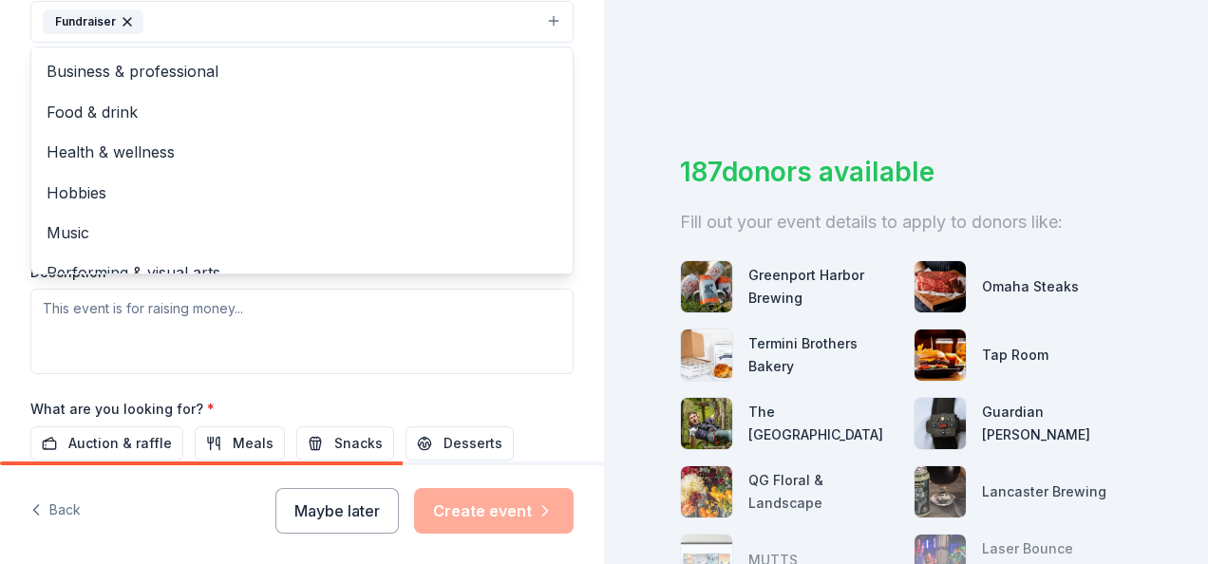
scroll to position [23, 0]
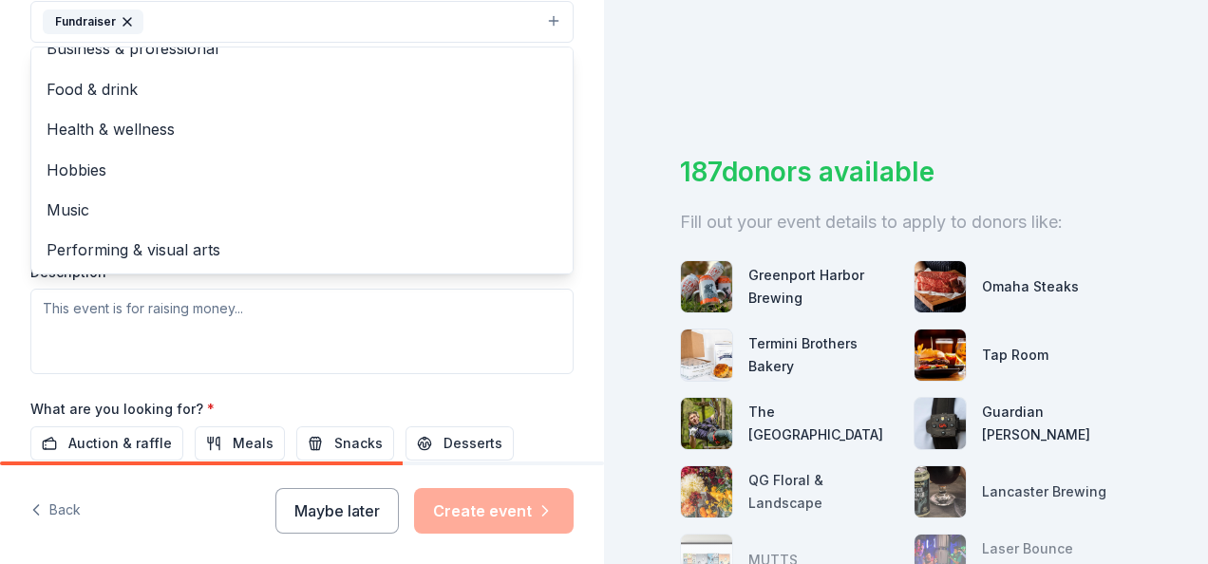
click at [582, 321] on div "Tell us about your event. We'll find in-kind donations you can apply for. Event…" at bounding box center [302, 63] width 604 height 1266
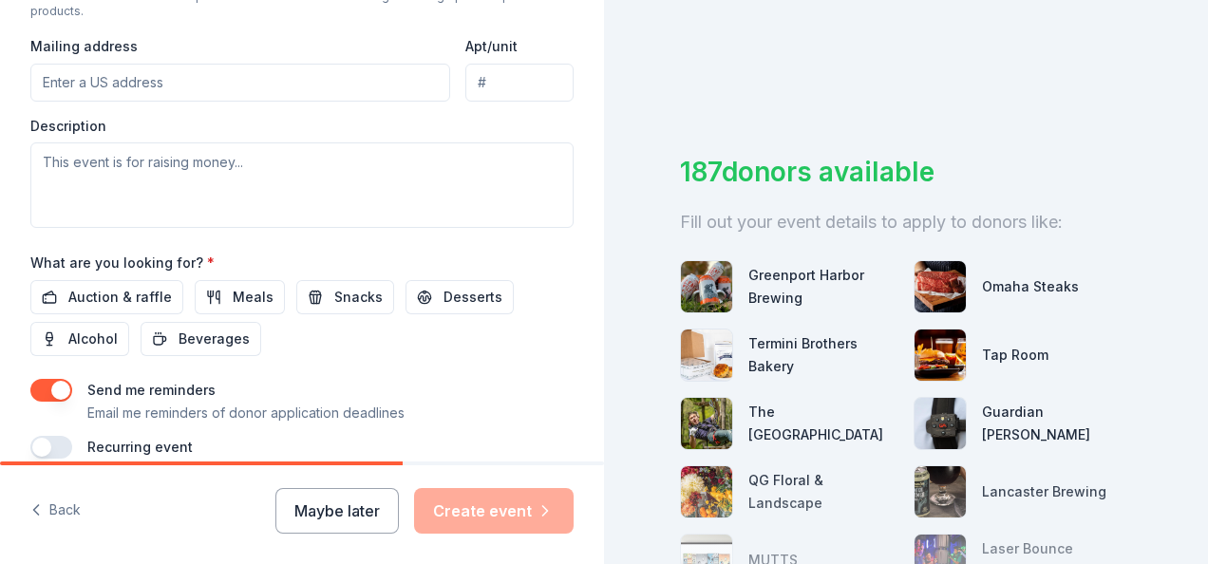
scroll to position [760, 0]
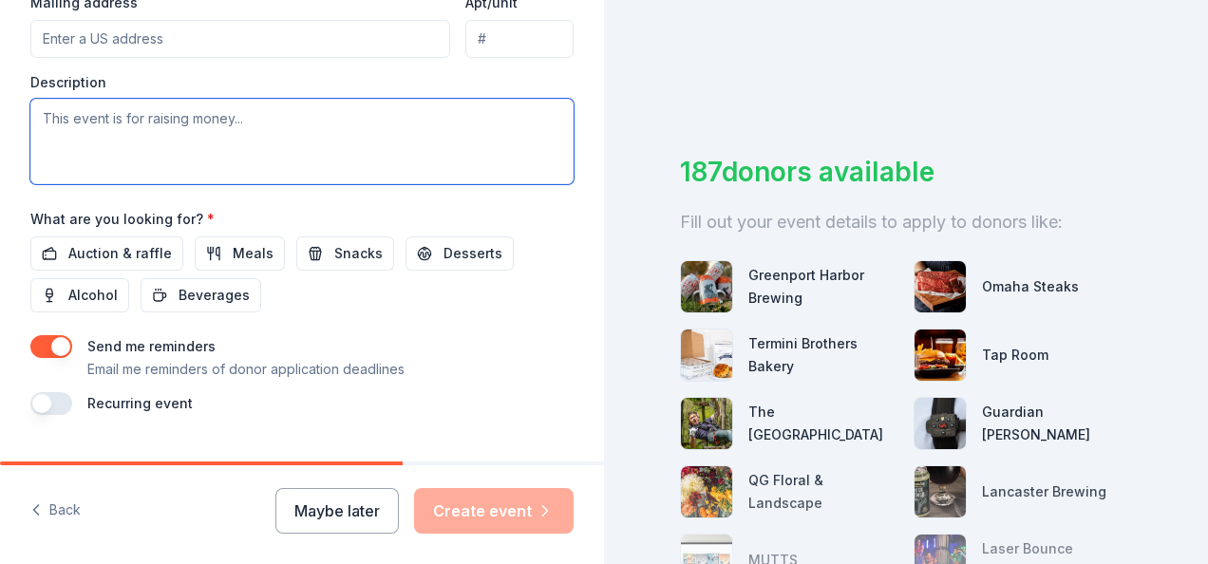
click at [127, 137] on textarea at bounding box center [301, 141] width 543 height 85
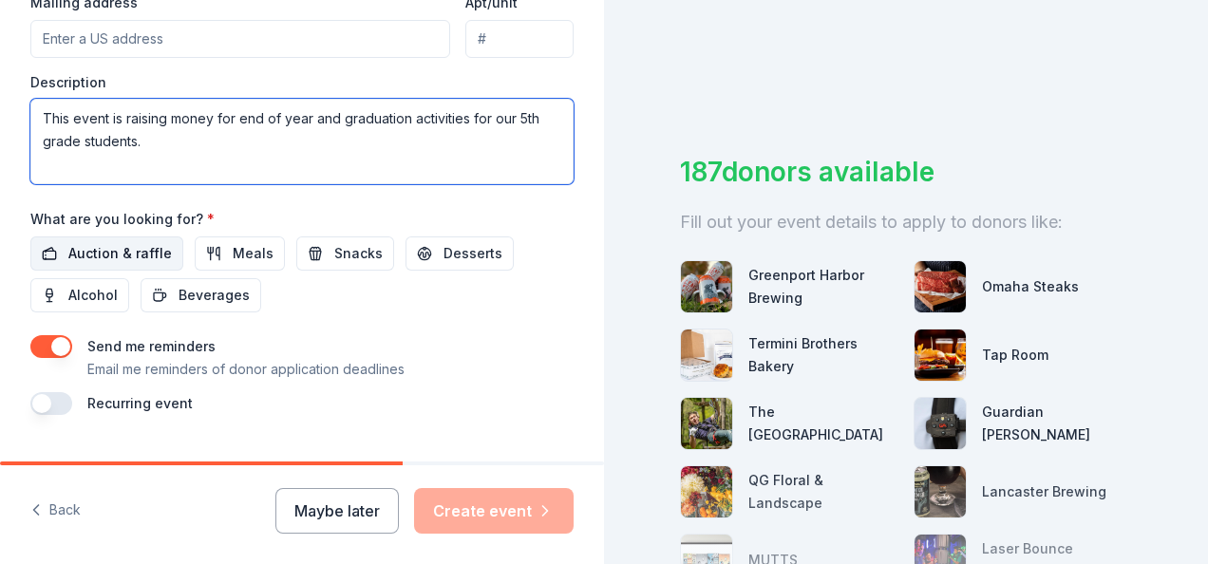
type textarea "This event is raising money for end of year and graduation activities for our 5…"
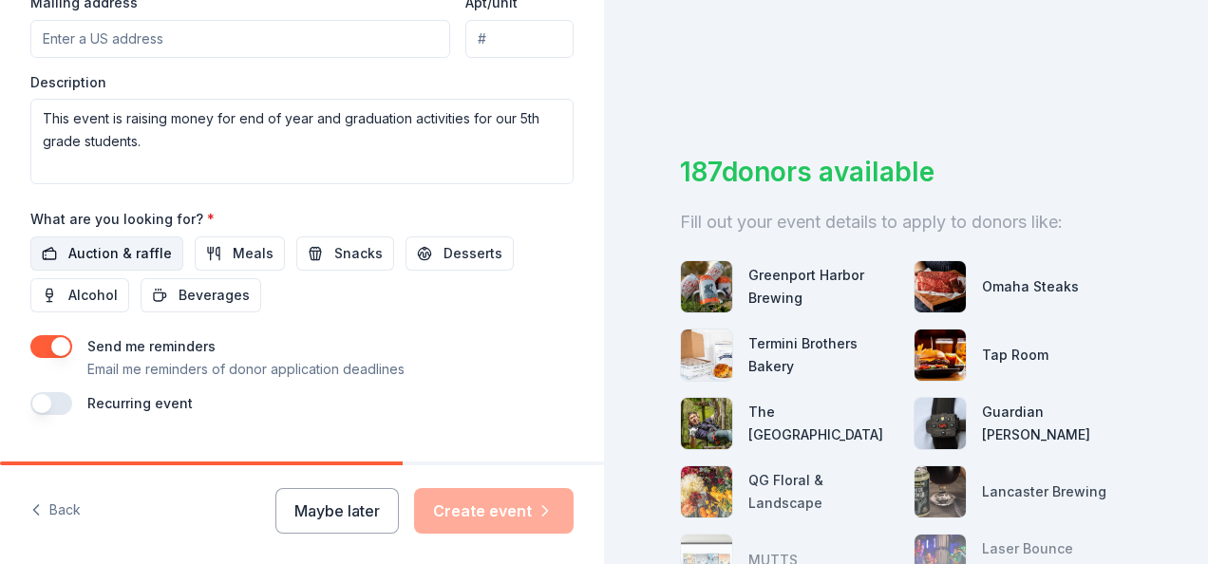
click at [138, 244] on span "Auction & raffle" at bounding box center [120, 253] width 104 height 23
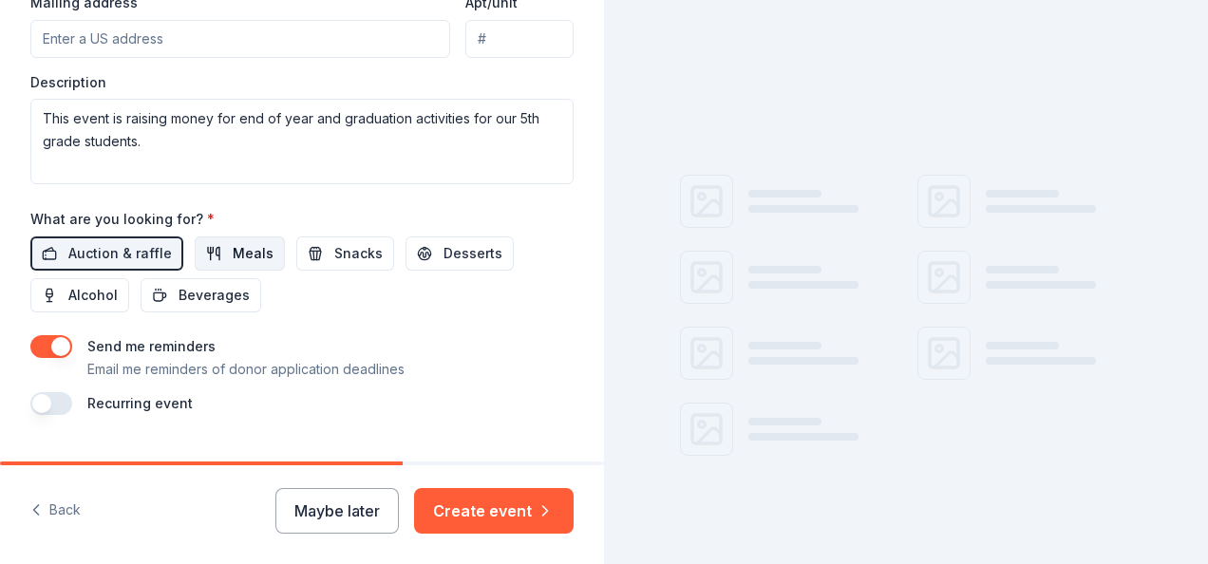
click at [233, 242] on span "Meals" at bounding box center [253, 253] width 41 height 23
click at [236, 246] on span "Meals" at bounding box center [253, 253] width 41 height 23
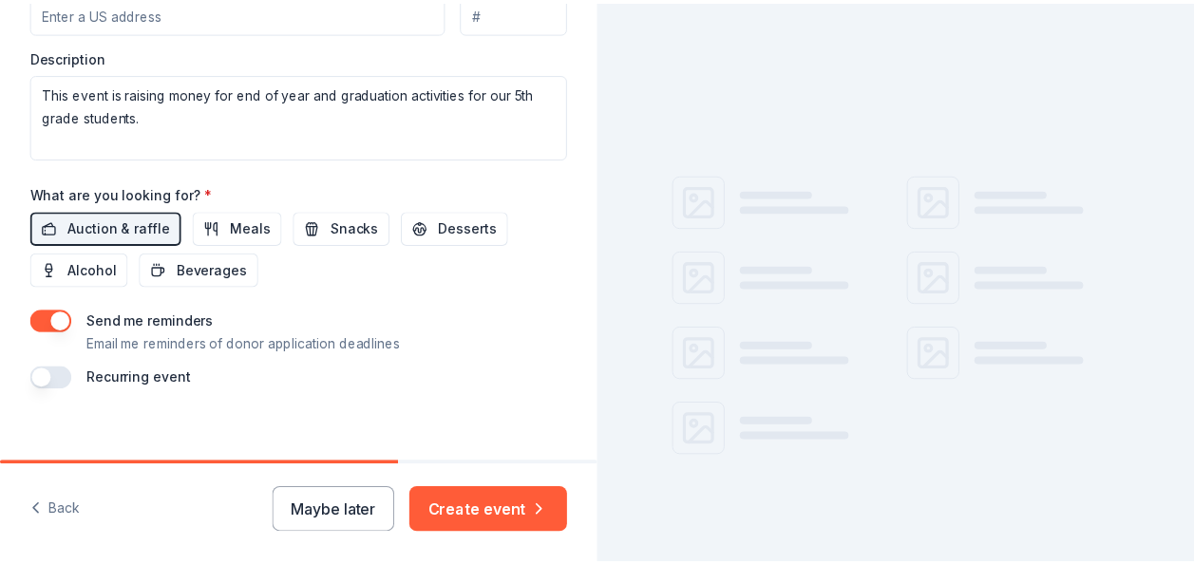
scroll to position [800, 0]
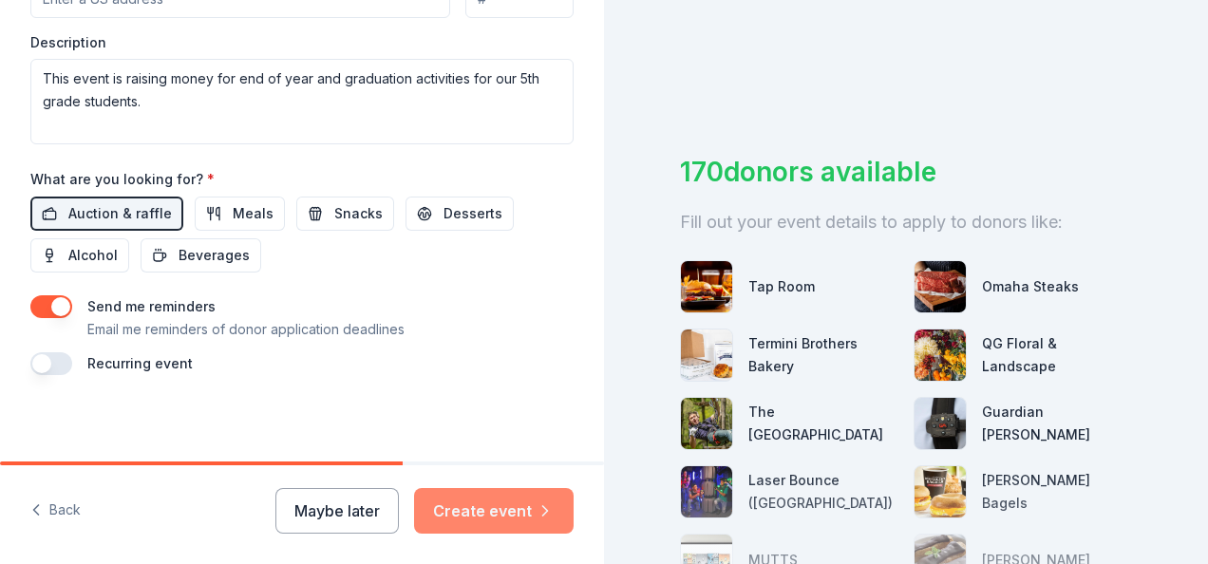
click at [499, 505] on button "Create event" at bounding box center [494, 511] width 160 height 46
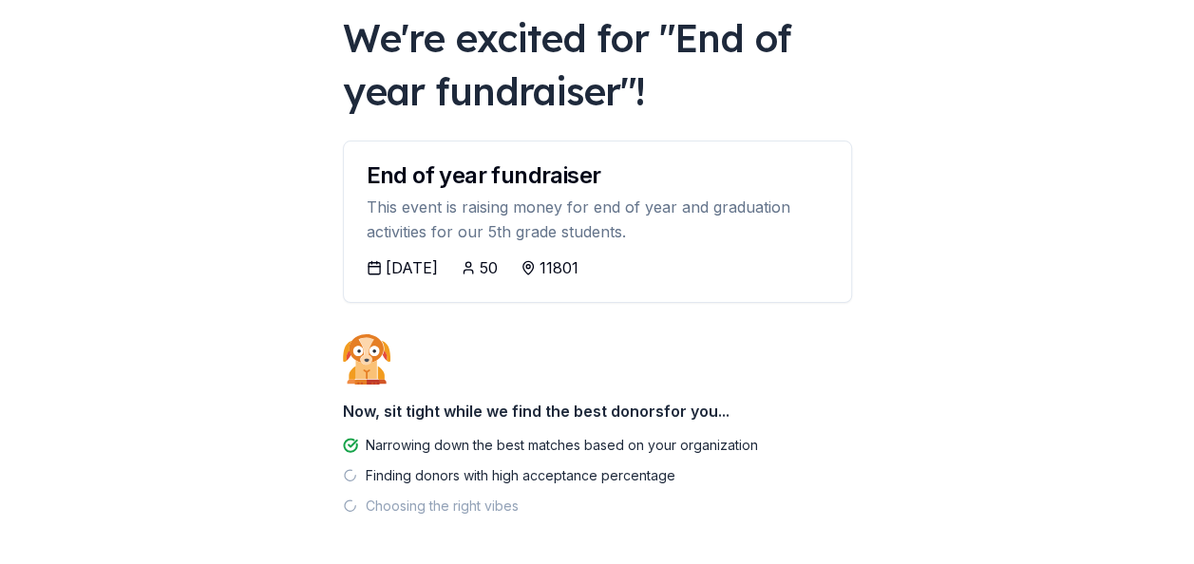
scroll to position [187, 0]
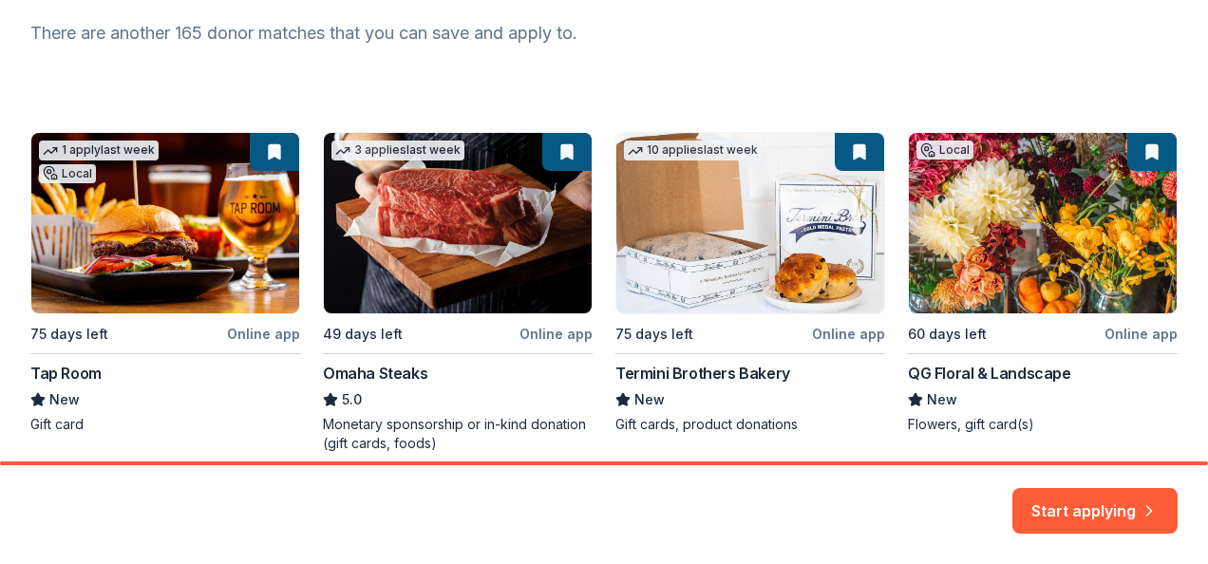
scroll to position [285, 0]
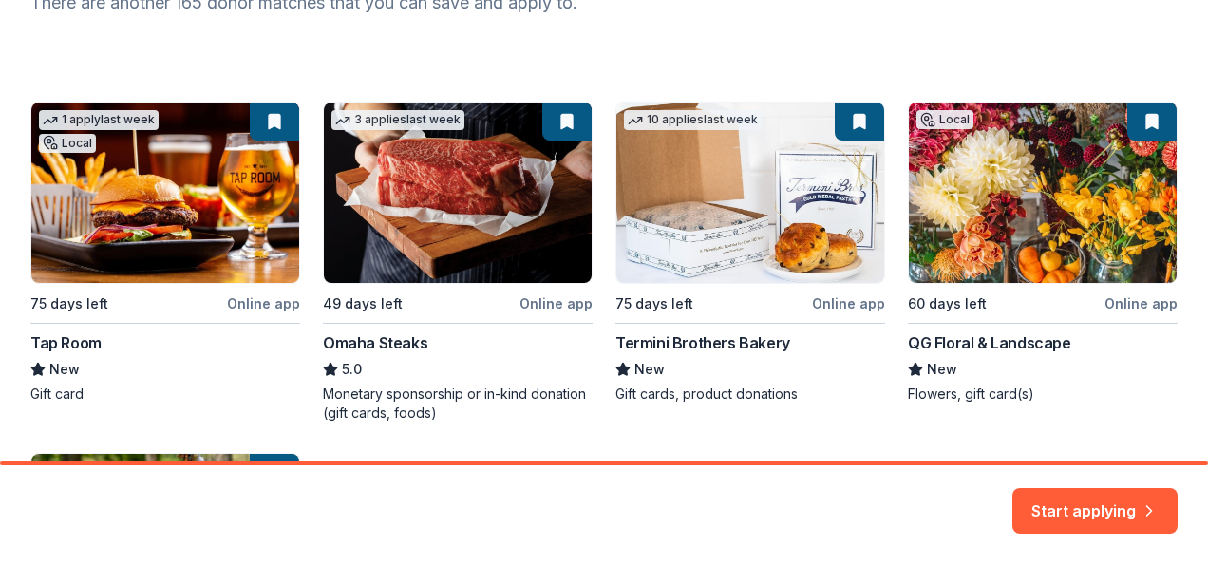
click at [182, 215] on div "1 apply last week Local 75 days left Online app Tap Room New Gift card 3 applie…" at bounding box center [604, 429] width 1148 height 654
click at [256, 299] on div "1 apply last week Local 75 days left Online app Tap Room New Gift card 3 applie…" at bounding box center [604, 429] width 1148 height 654
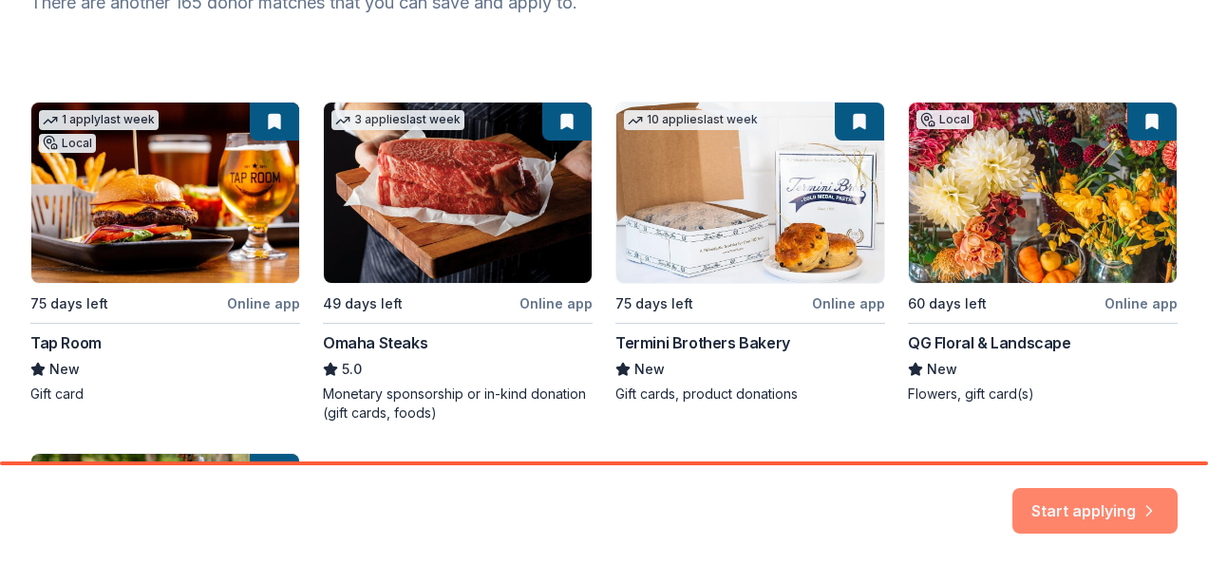
click at [1041, 490] on button "Start applying" at bounding box center [1095, 500] width 165 height 46
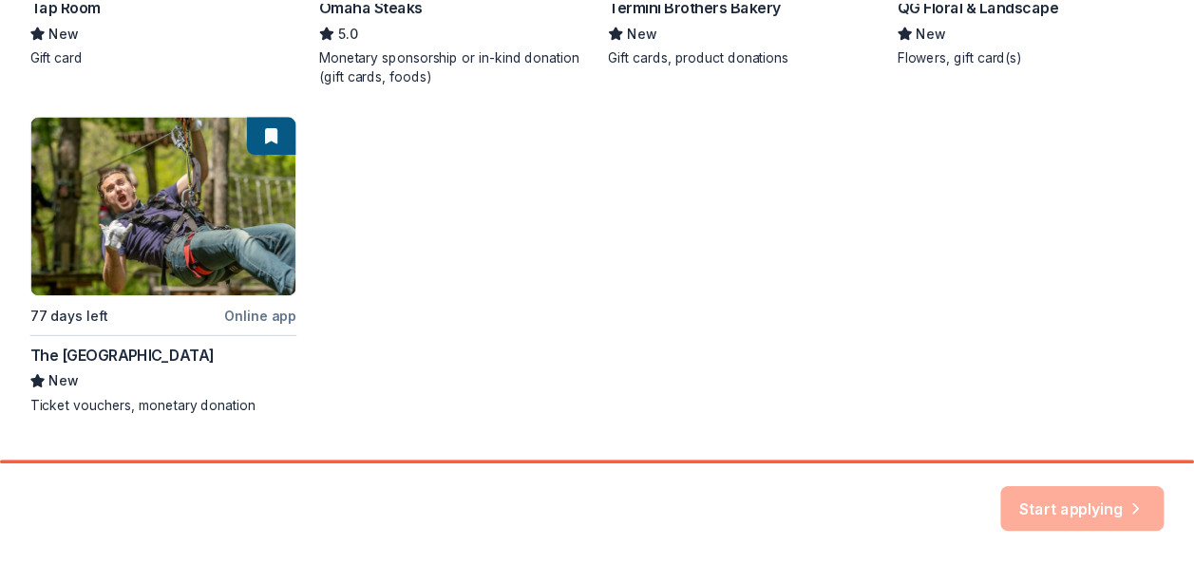
scroll to position [669, 0]
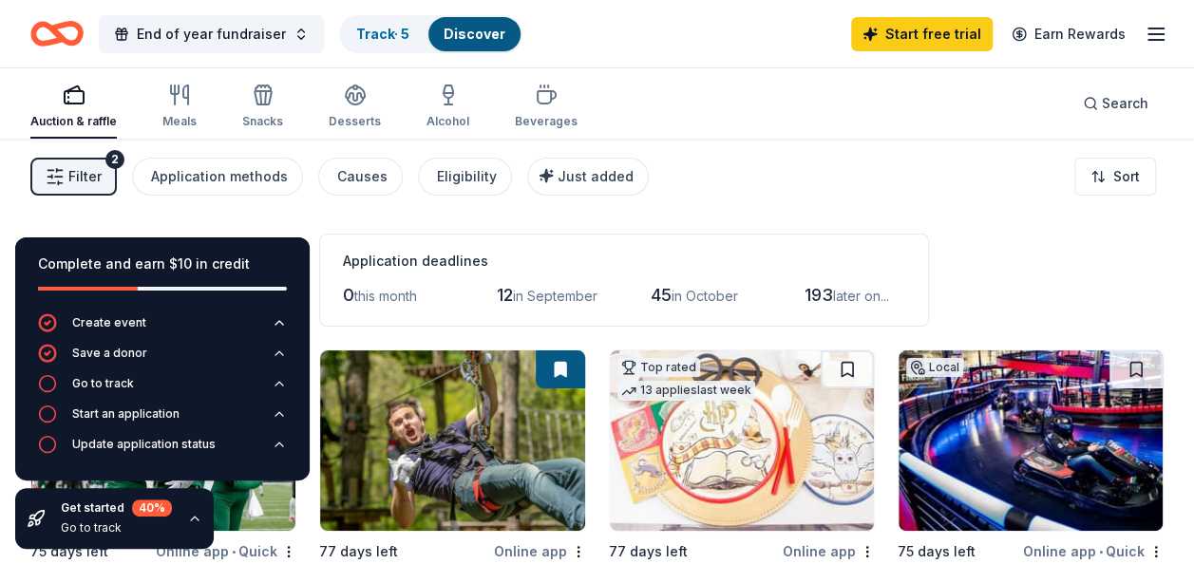
scroll to position [95, 0]
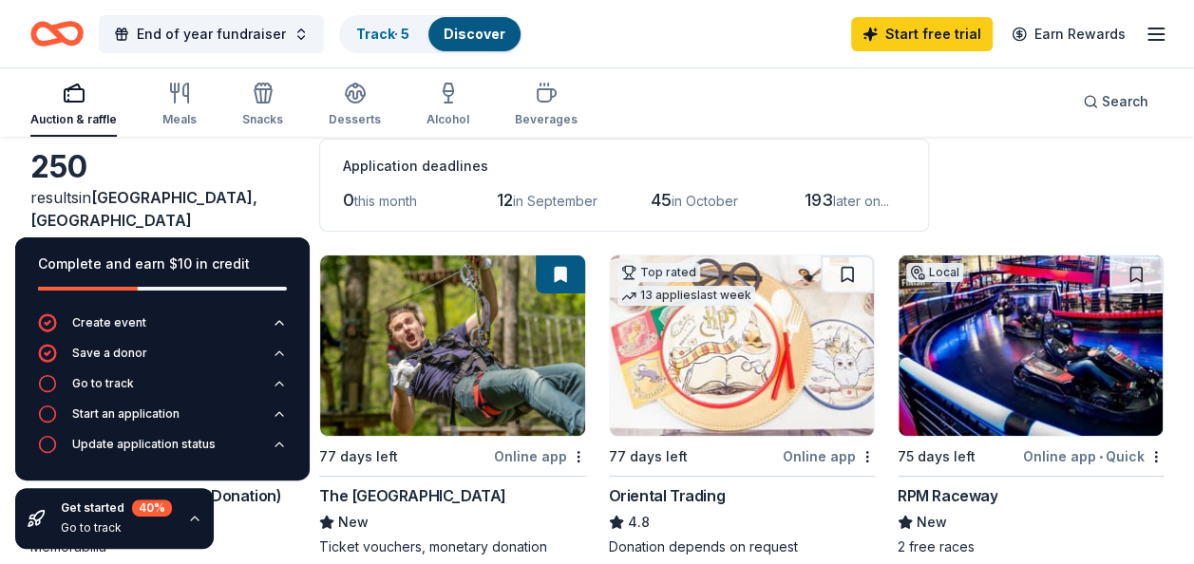
click at [282, 523] on div "Complete and earn $10 in credit Create event Save a donor Go to track Start an …" at bounding box center [162, 393] width 325 height 342
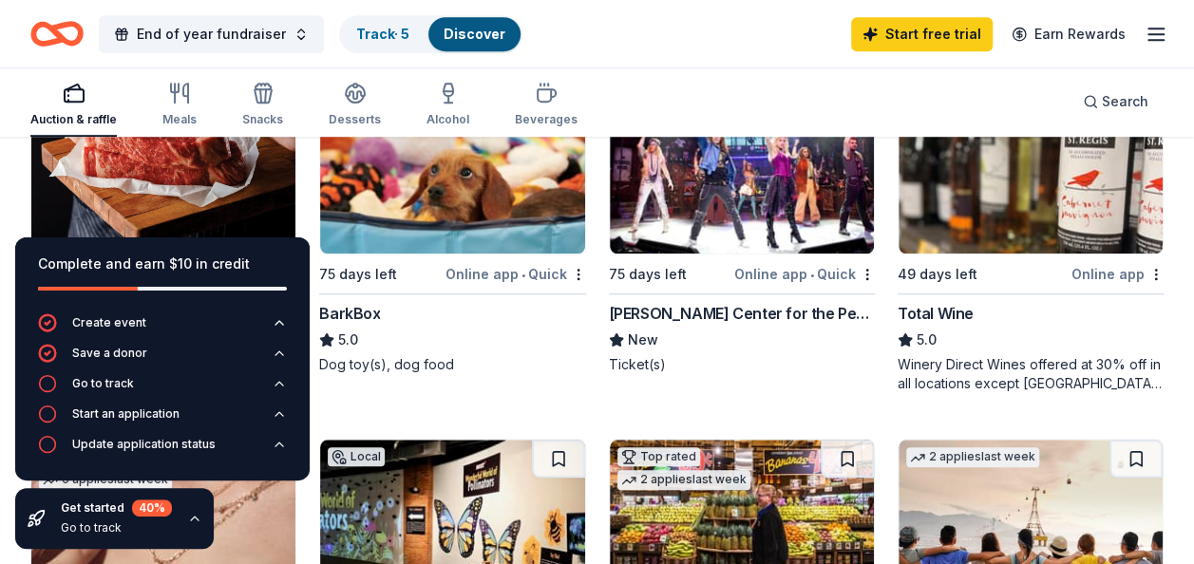
scroll to position [570, 0]
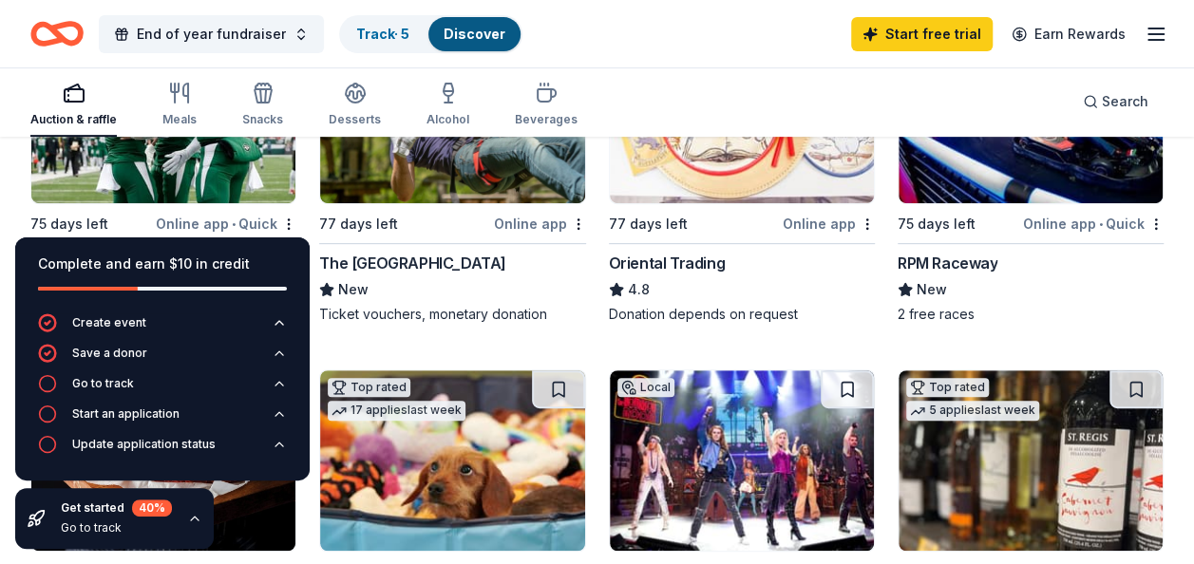
scroll to position [285, 0]
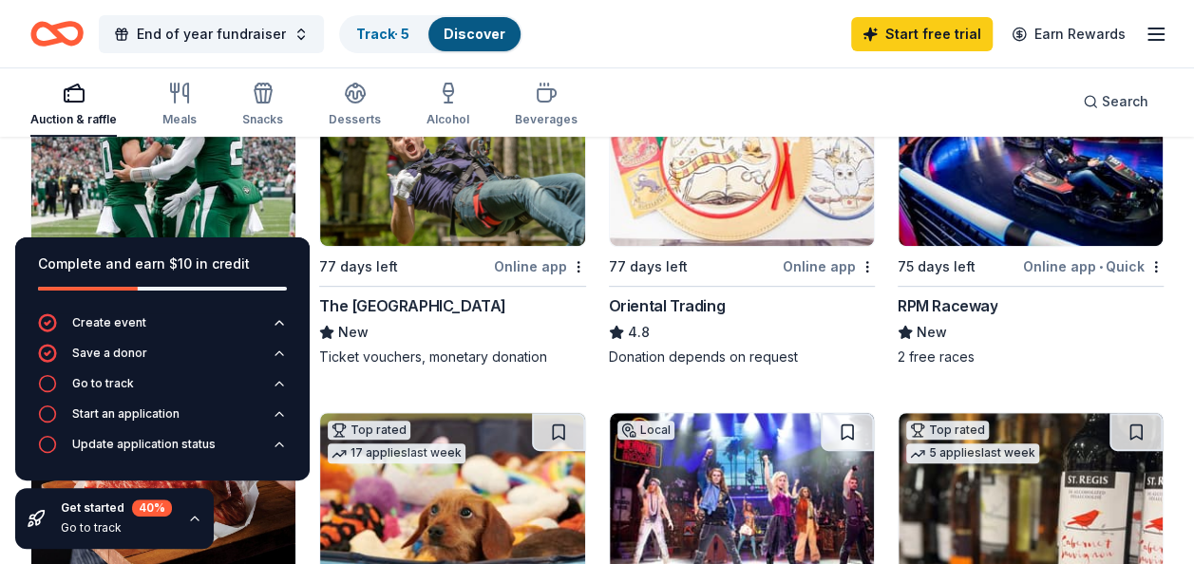
click at [232, 255] on div "Complete and earn $10 in credit" at bounding box center [162, 264] width 249 height 23
click at [122, 376] on div "Go to track" at bounding box center [103, 383] width 62 height 15
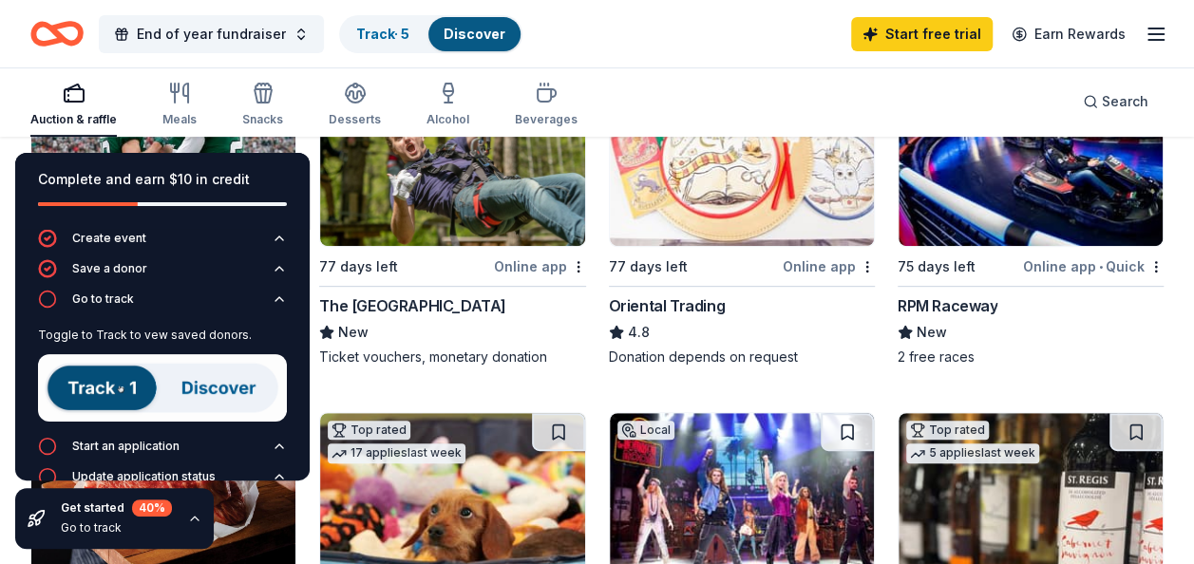
click at [110, 380] on img at bounding box center [162, 387] width 249 height 67
click at [184, 392] on img at bounding box center [162, 387] width 249 height 67
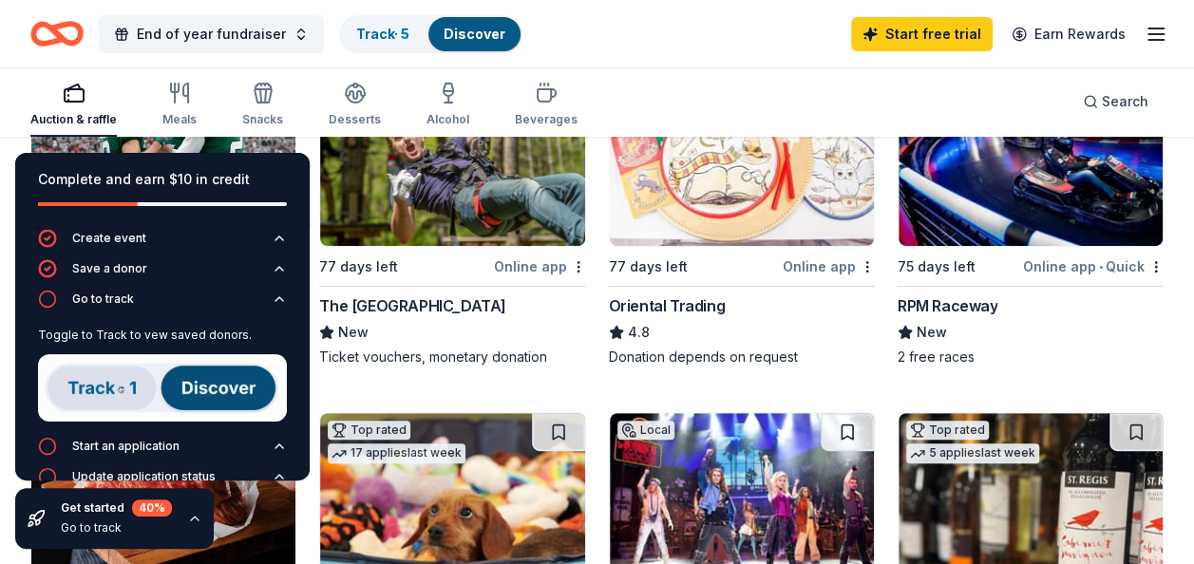
click at [462, 23] on div "Discover" at bounding box center [474, 34] width 92 height 34
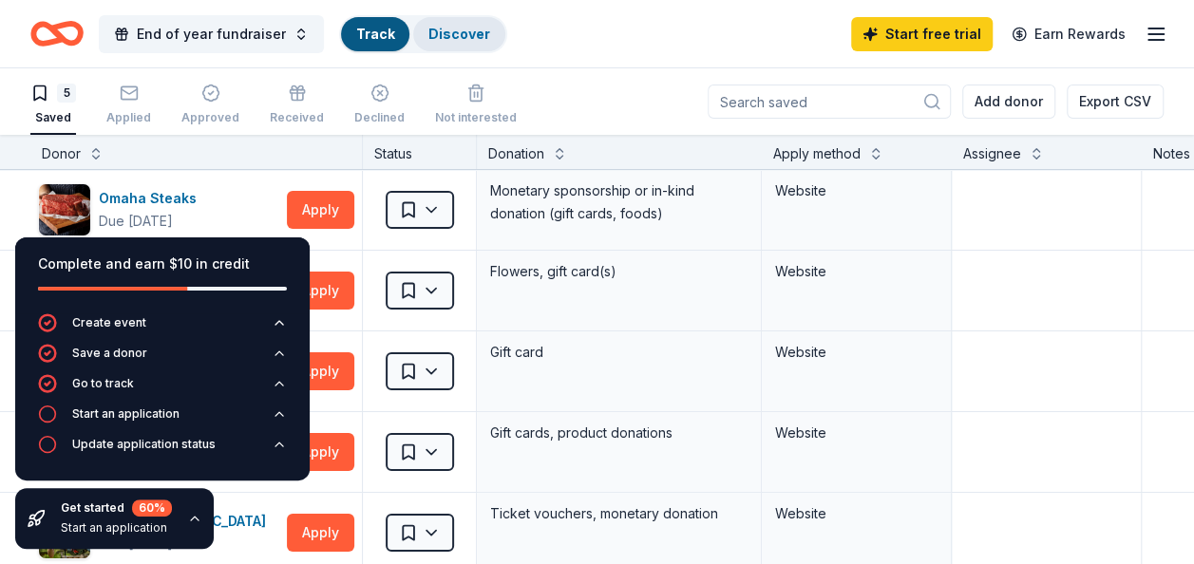
click at [463, 32] on link "Discover" at bounding box center [459, 34] width 62 height 16
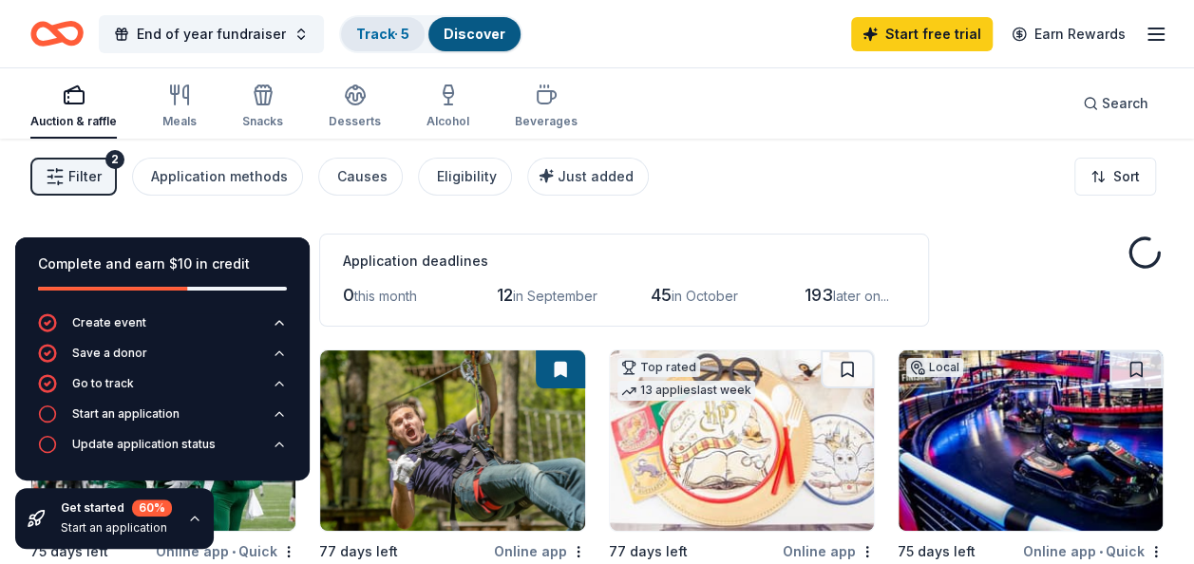
click at [378, 35] on link "Track · 5" at bounding box center [382, 34] width 53 height 16
click at [170, 410] on div "Start an application" at bounding box center [125, 414] width 107 height 15
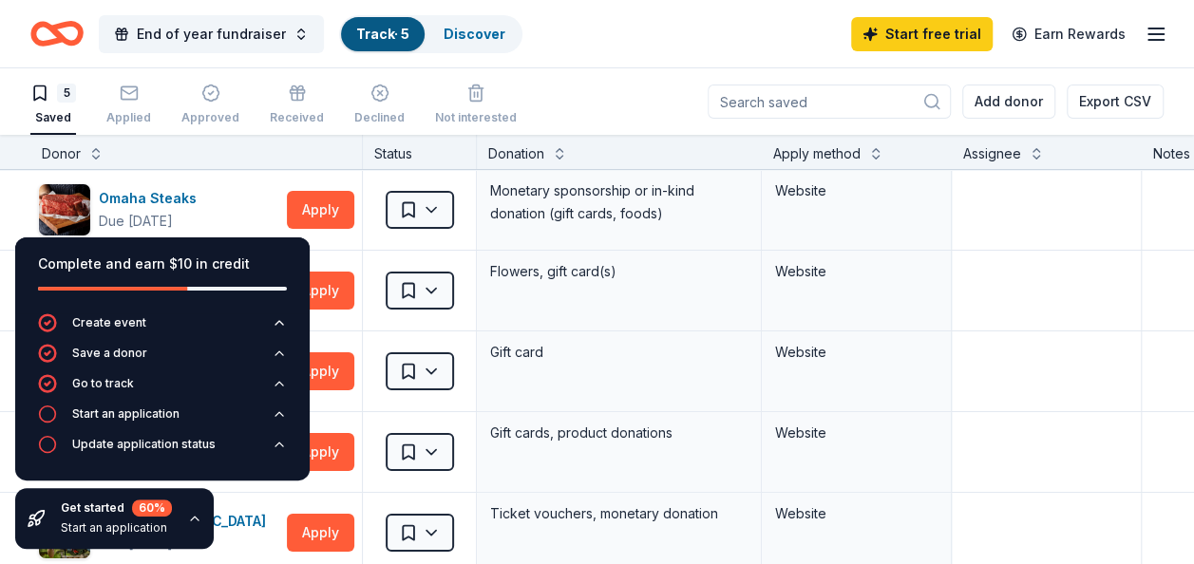
click at [652, 59] on div "End of year fundraiser Track · 5 Discover Start free trial Earn Rewards" at bounding box center [597, 33] width 1194 height 67
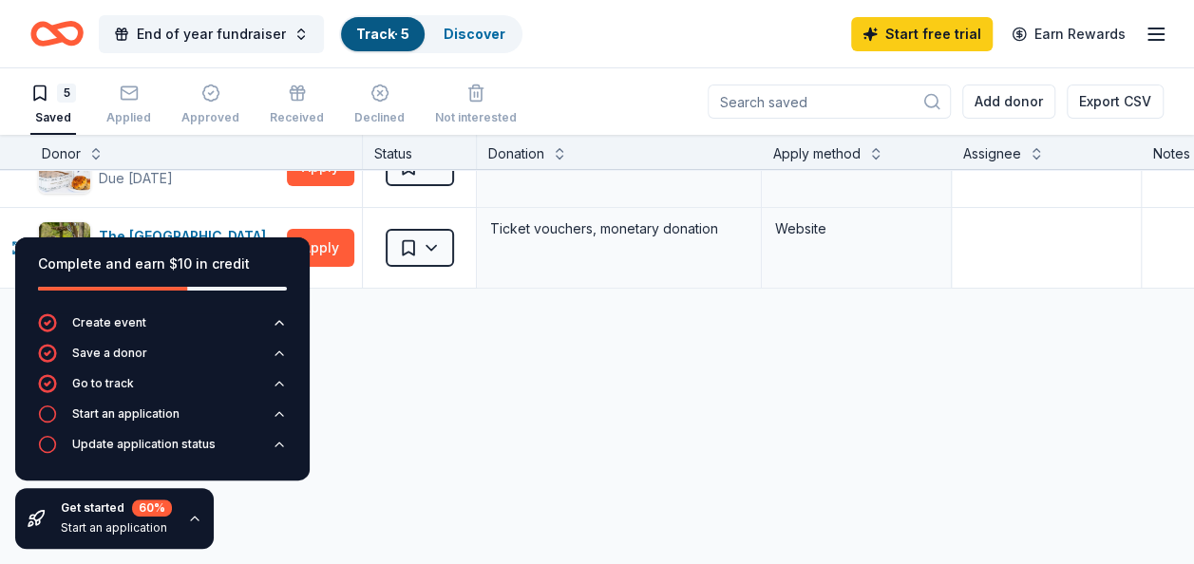
scroll to position [378, 0]
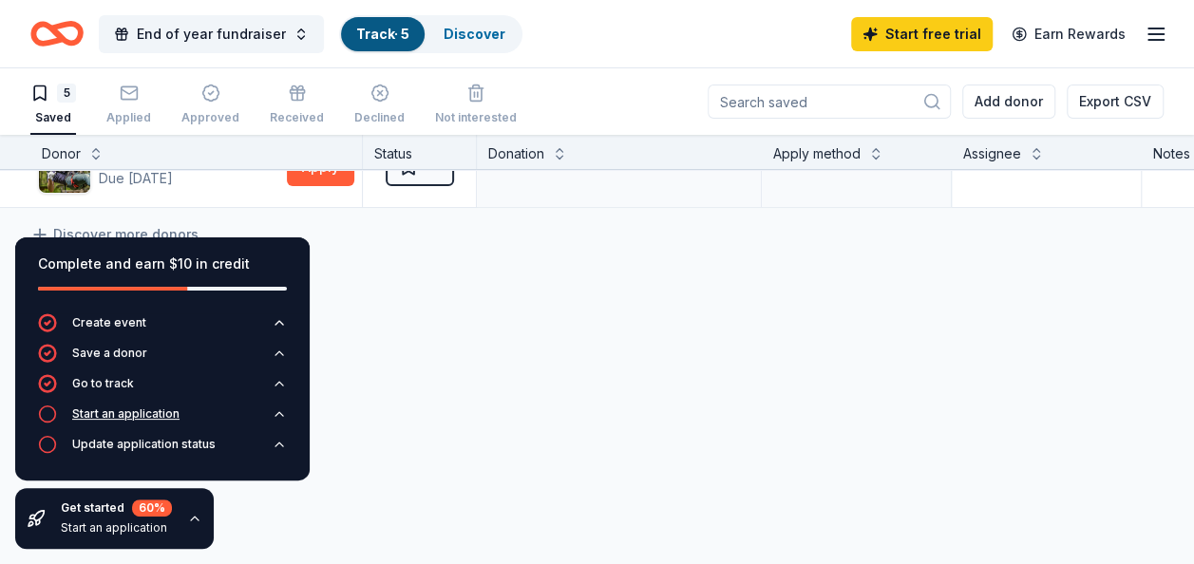
click at [157, 420] on div "Start an application" at bounding box center [125, 414] width 107 height 15
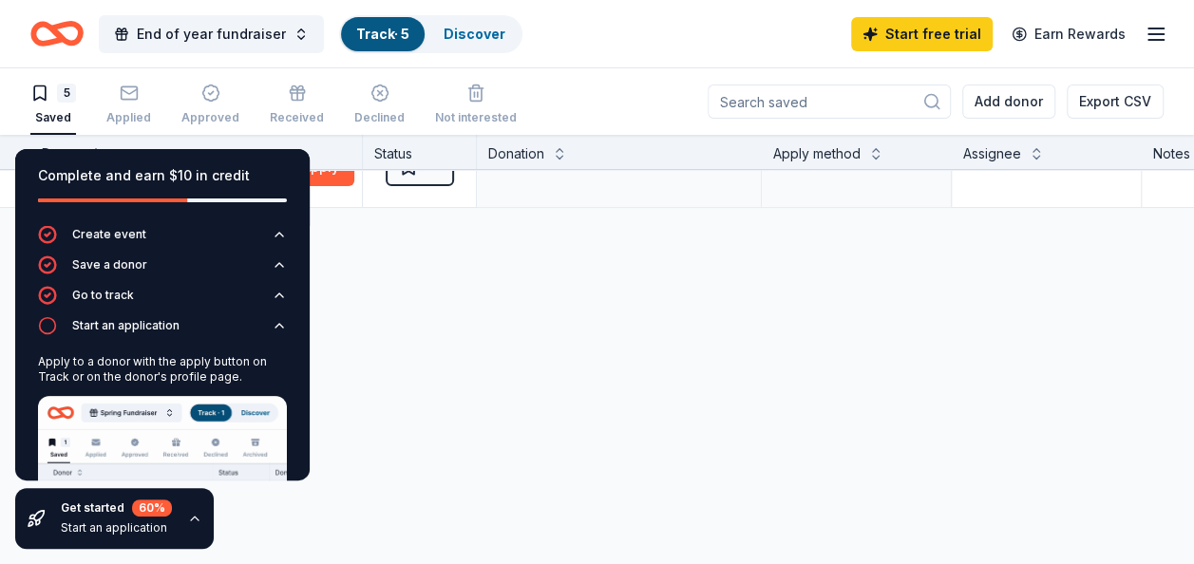
click at [397, 389] on div "Omaha Steaks Due [DATE] Apply Saved Monetary sponsorship or in-kind donation (g…" at bounding box center [728, 184] width 1457 height 761
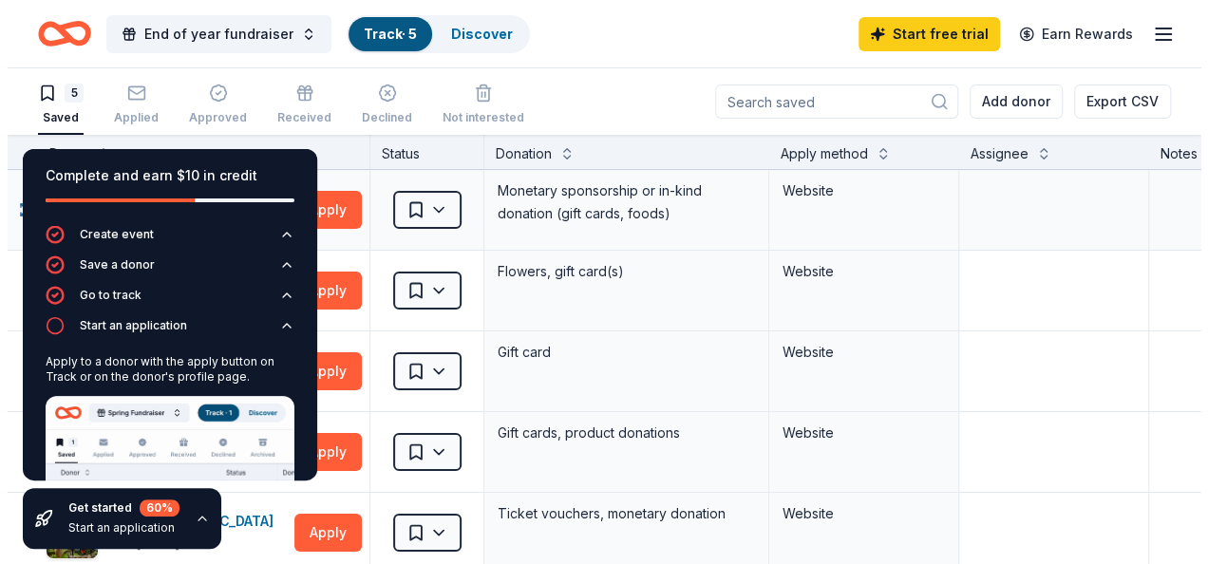
scroll to position [0, 0]
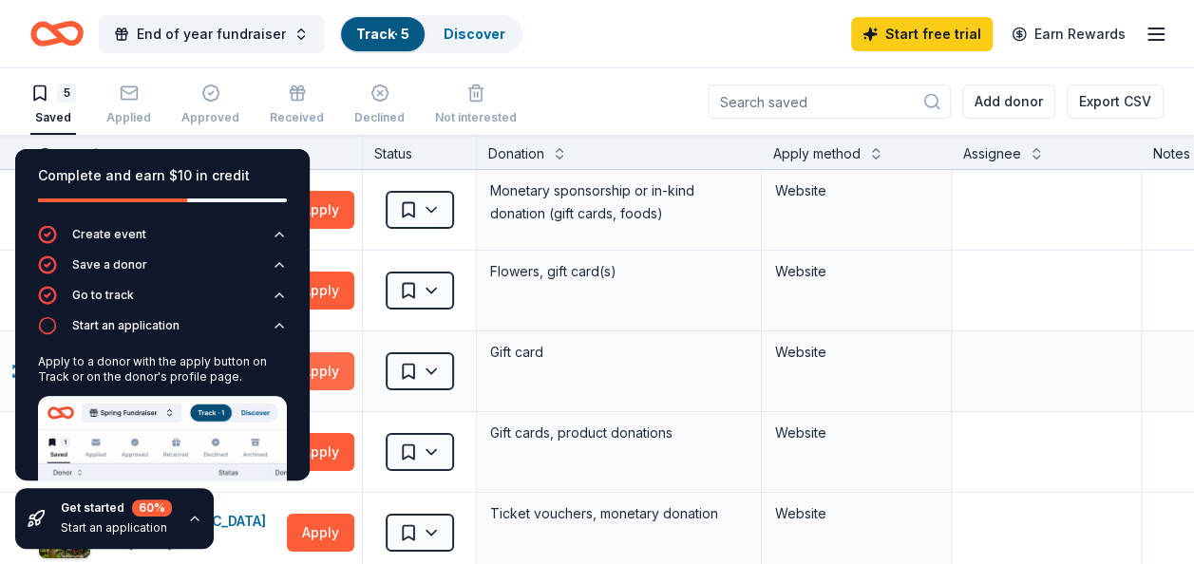
click at [332, 370] on button "Apply" at bounding box center [320, 371] width 67 height 38
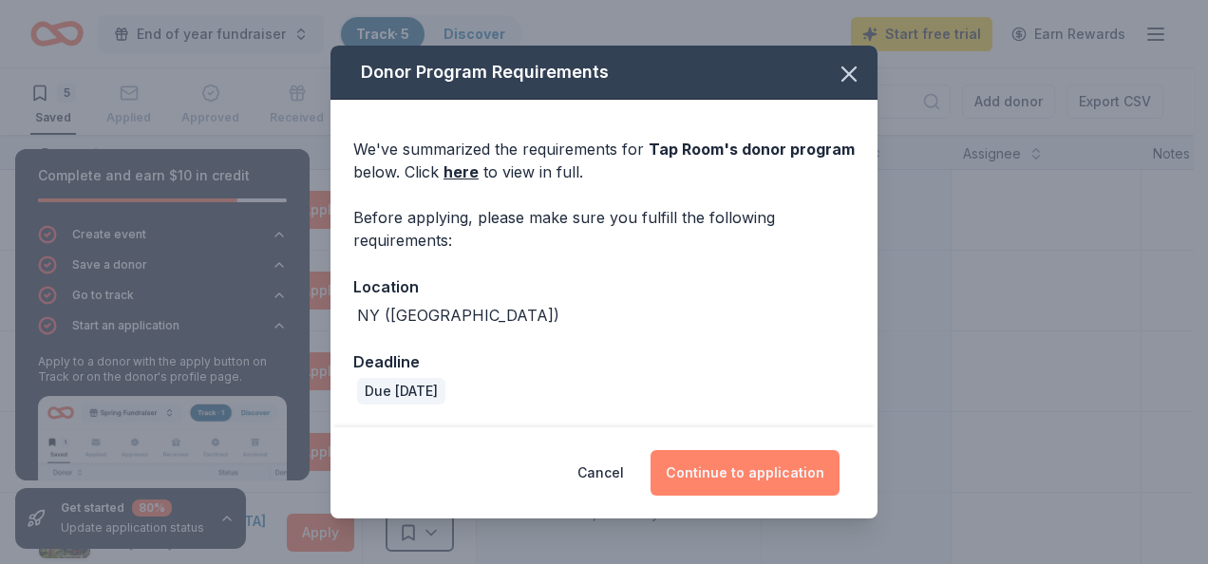
click at [753, 467] on button "Continue to application" at bounding box center [745, 473] width 189 height 46
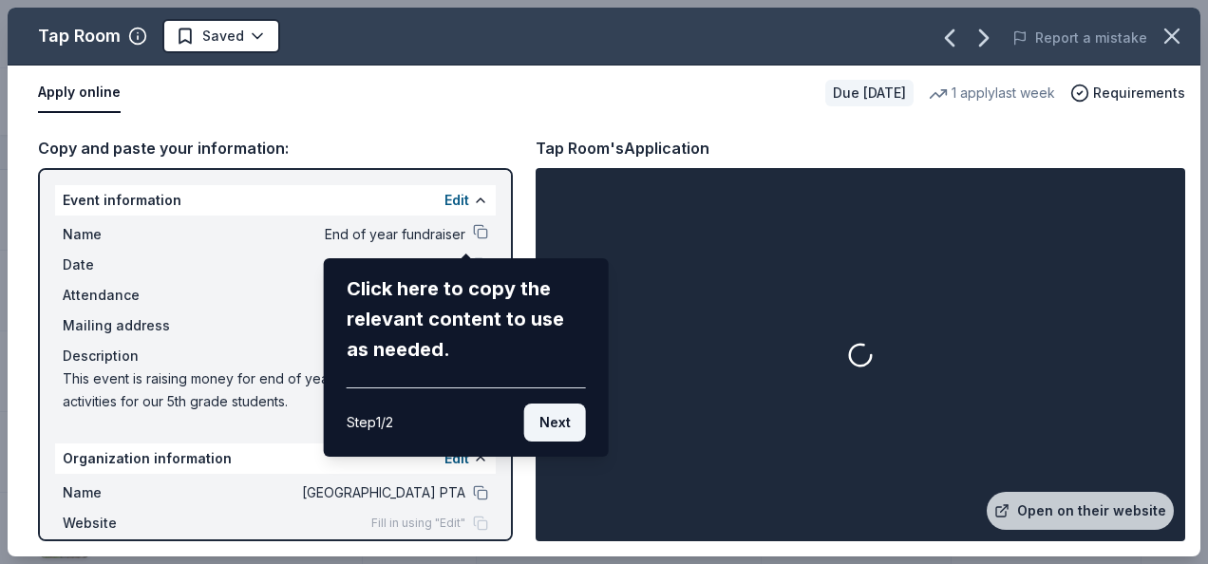
click at [553, 424] on button "Next" at bounding box center [555, 423] width 62 height 38
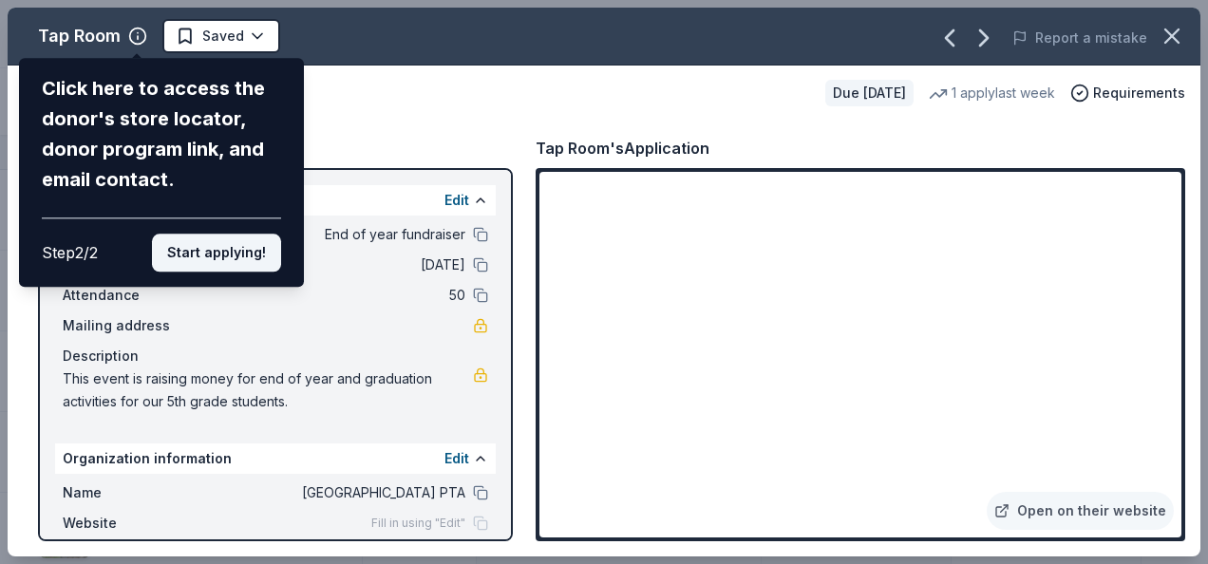
click at [254, 259] on button "Start applying!" at bounding box center [216, 253] width 129 height 38
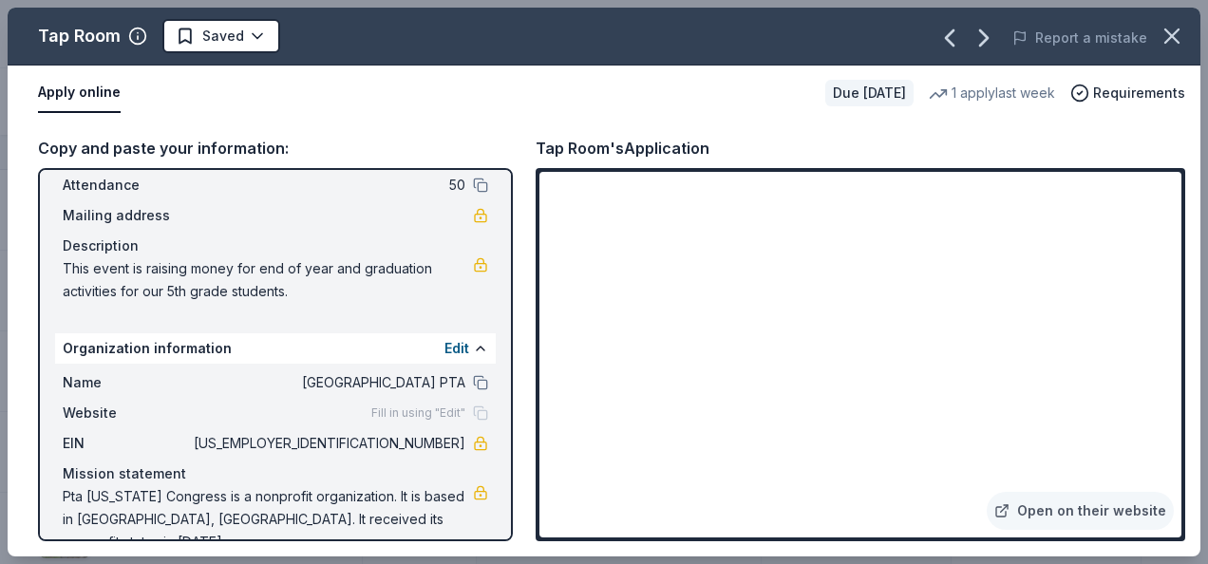
scroll to position [124, 0]
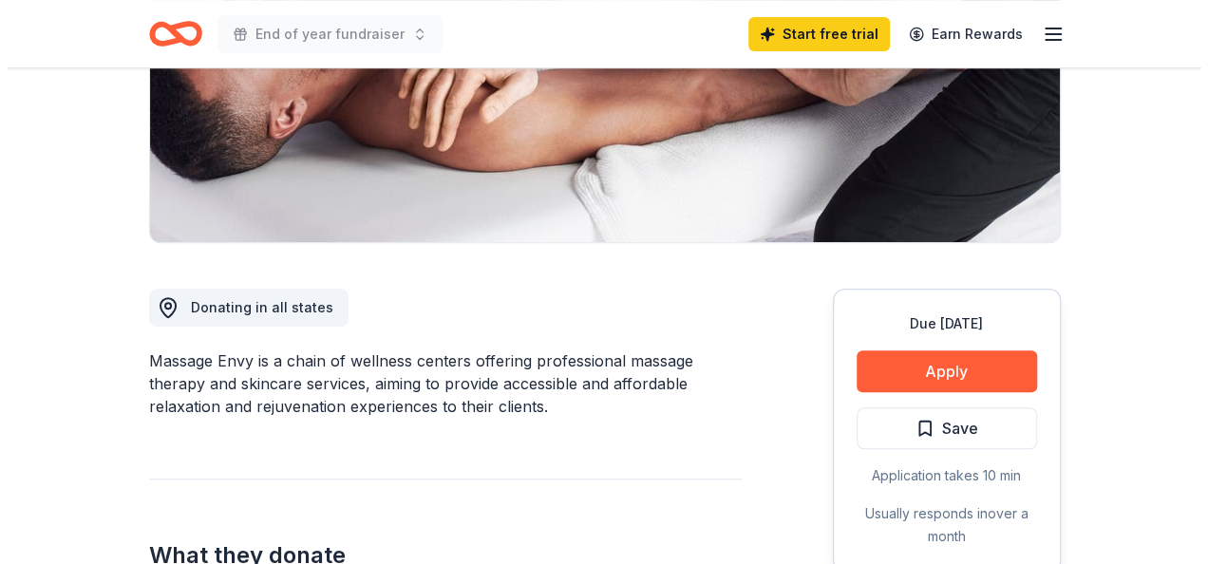
scroll to position [380, 0]
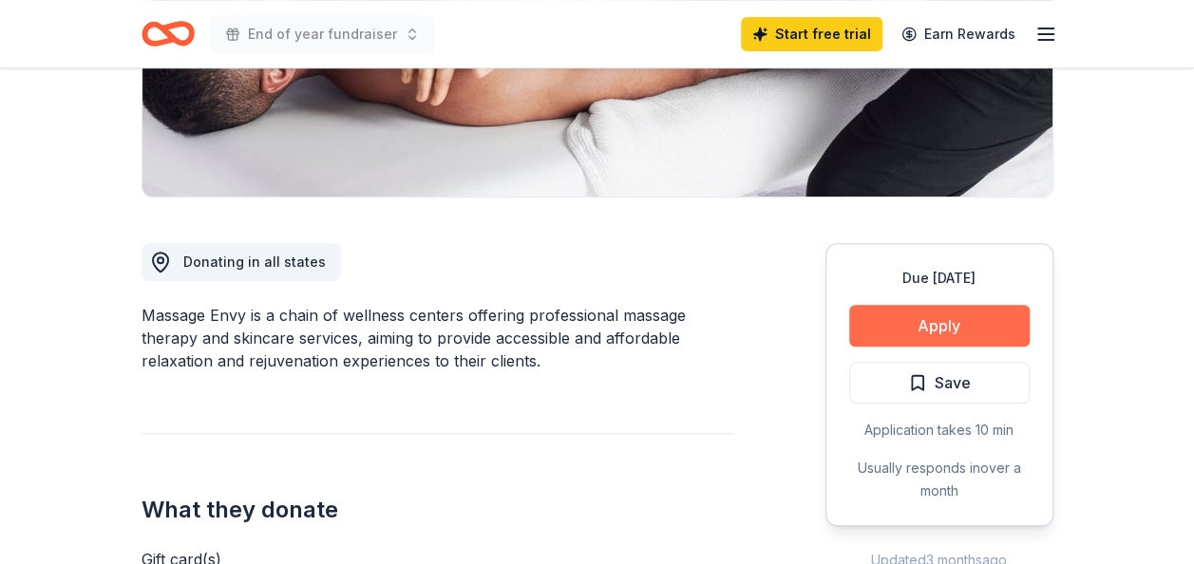
click at [969, 335] on button "Apply" at bounding box center [939, 326] width 180 height 42
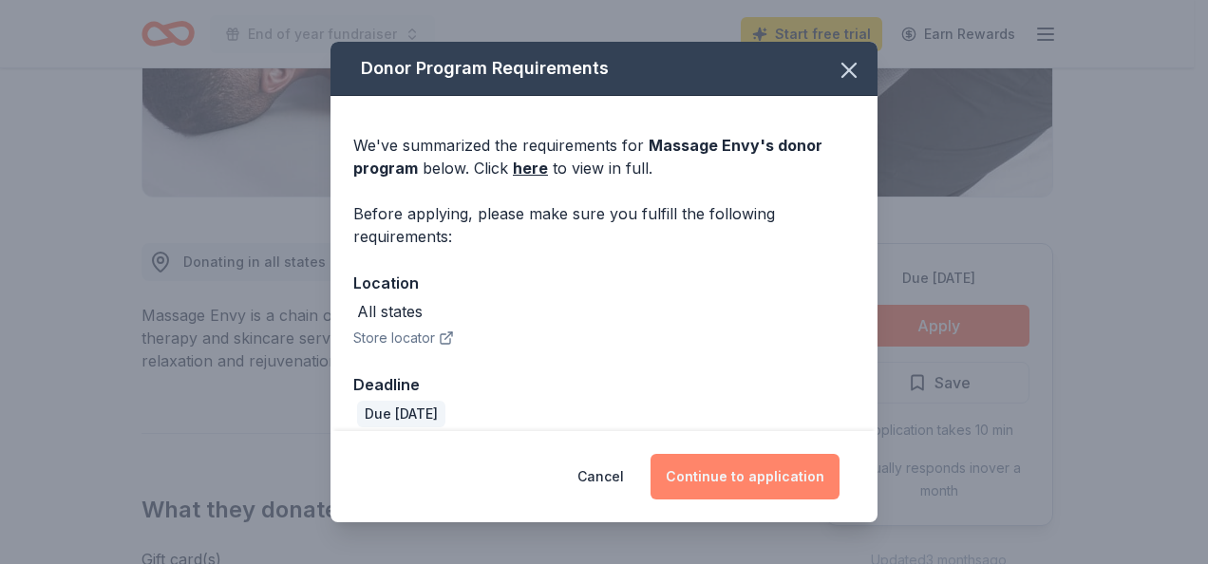
click at [744, 492] on button "Continue to application" at bounding box center [745, 477] width 189 height 46
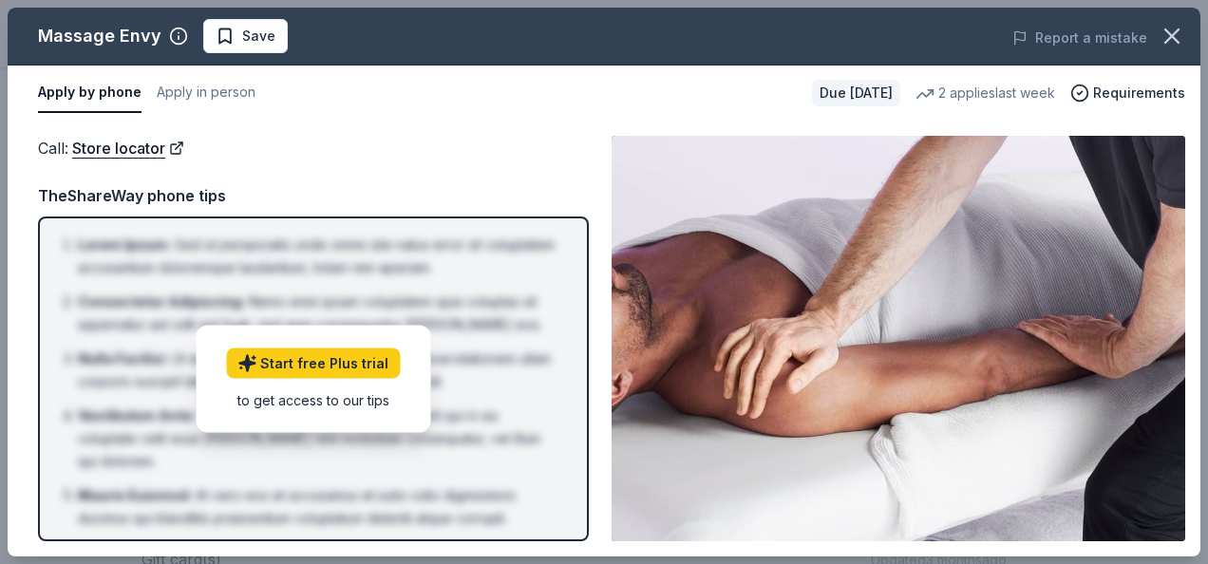
click at [316, 203] on div "TheShareWay phone tips" at bounding box center [313, 195] width 551 height 25
click at [317, 370] on link "Start free Plus trial" at bounding box center [313, 363] width 174 height 30
click at [185, 97] on button "Apply in person" at bounding box center [206, 93] width 99 height 40
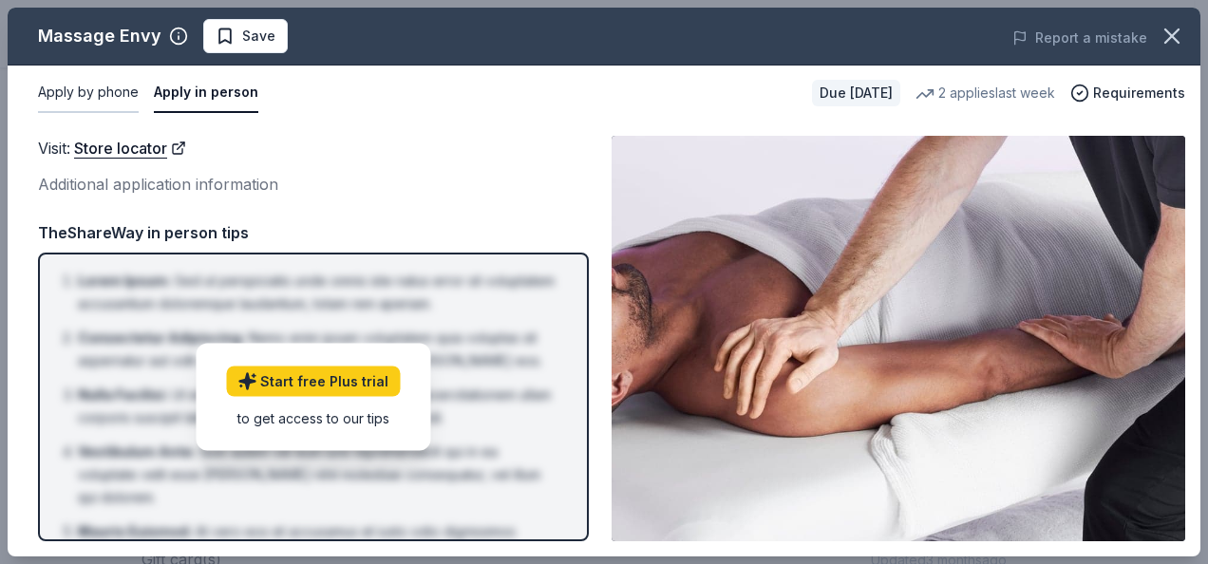
click at [125, 89] on button "Apply by phone" at bounding box center [88, 93] width 101 height 40
